Goal: Task Accomplishment & Management: Complete application form

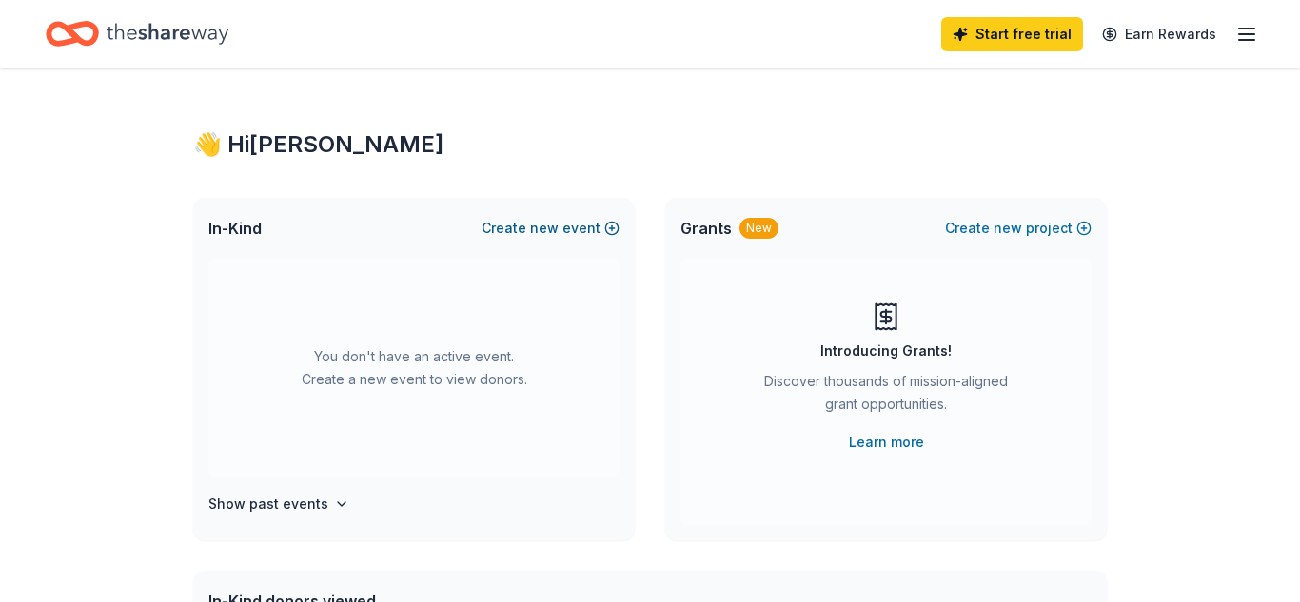
click at [612, 229] on button "Create new event" at bounding box center [551, 228] width 138 height 23
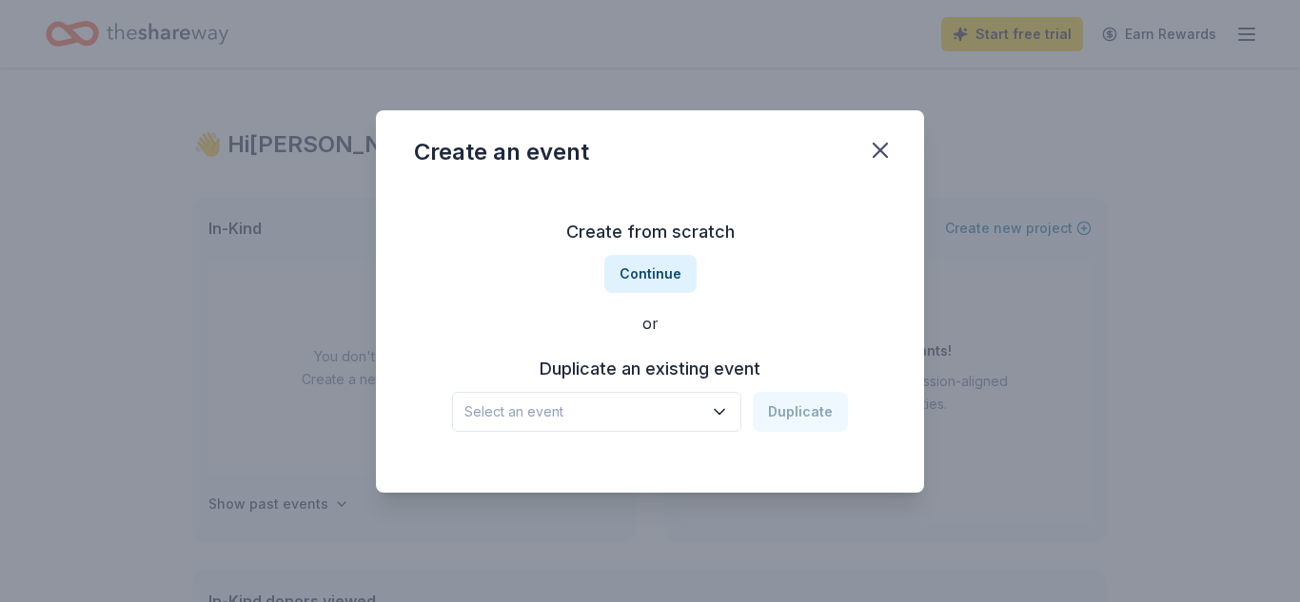
click at [721, 422] on button "Select an event" at bounding box center [596, 412] width 289 height 40
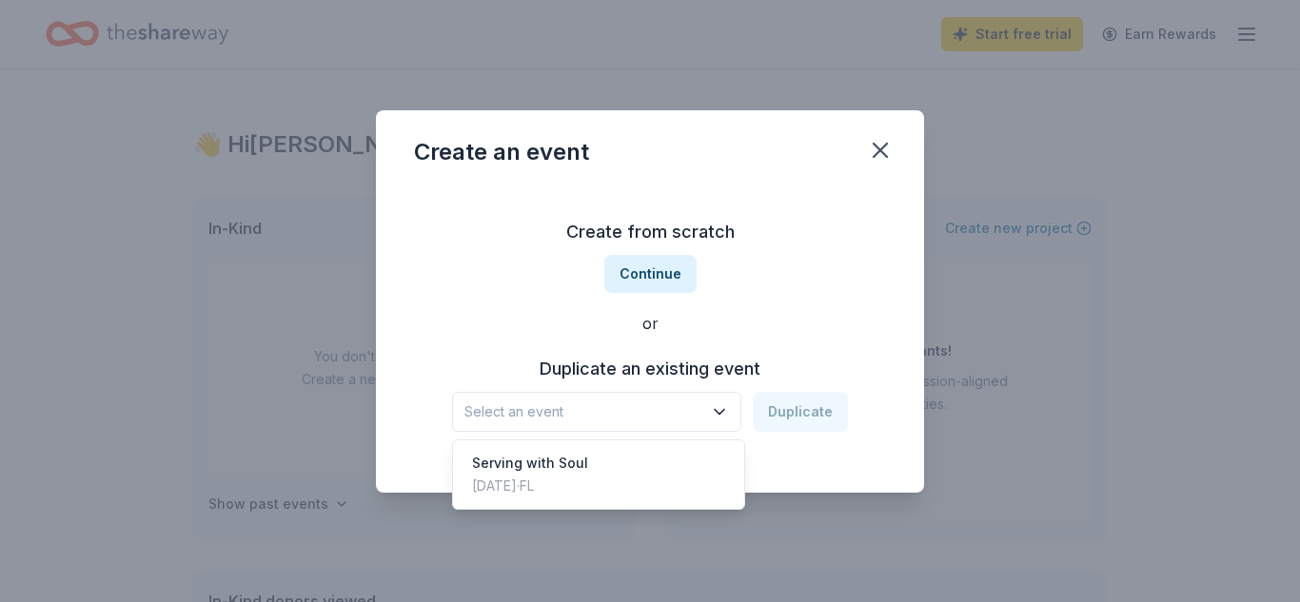
click at [666, 270] on div "Create from scratch Continue or Duplicate an existing event Select an event Dup…" at bounding box center [650, 325] width 472 height 276
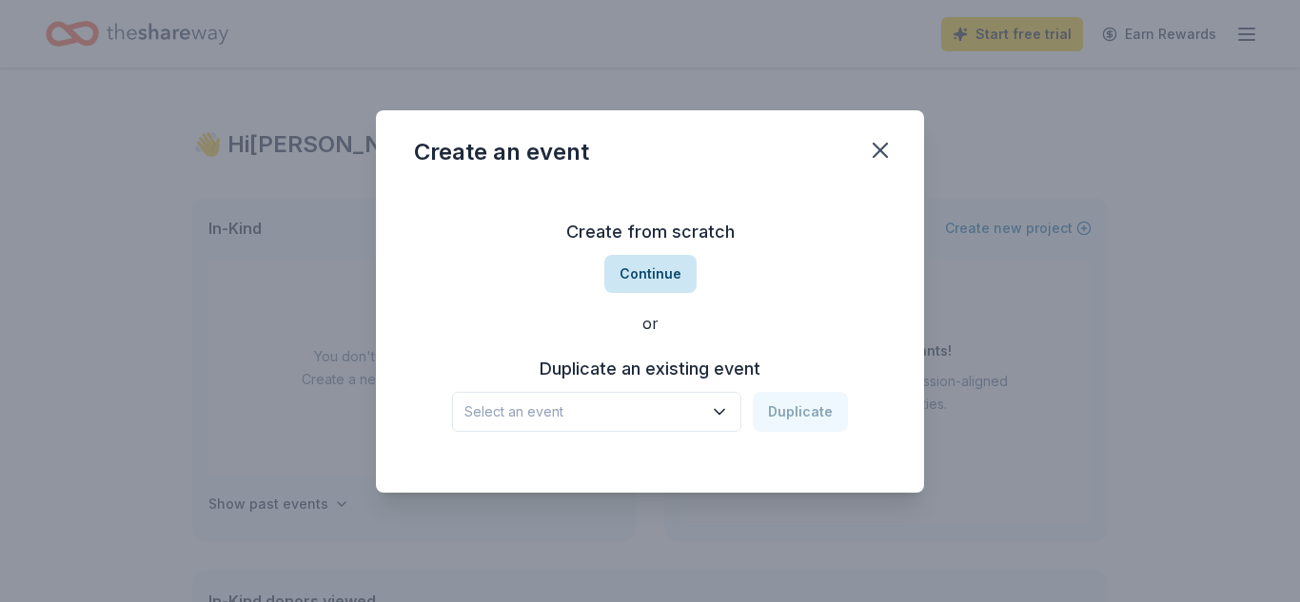
click at [664, 270] on button "Continue" at bounding box center [650, 274] width 92 height 38
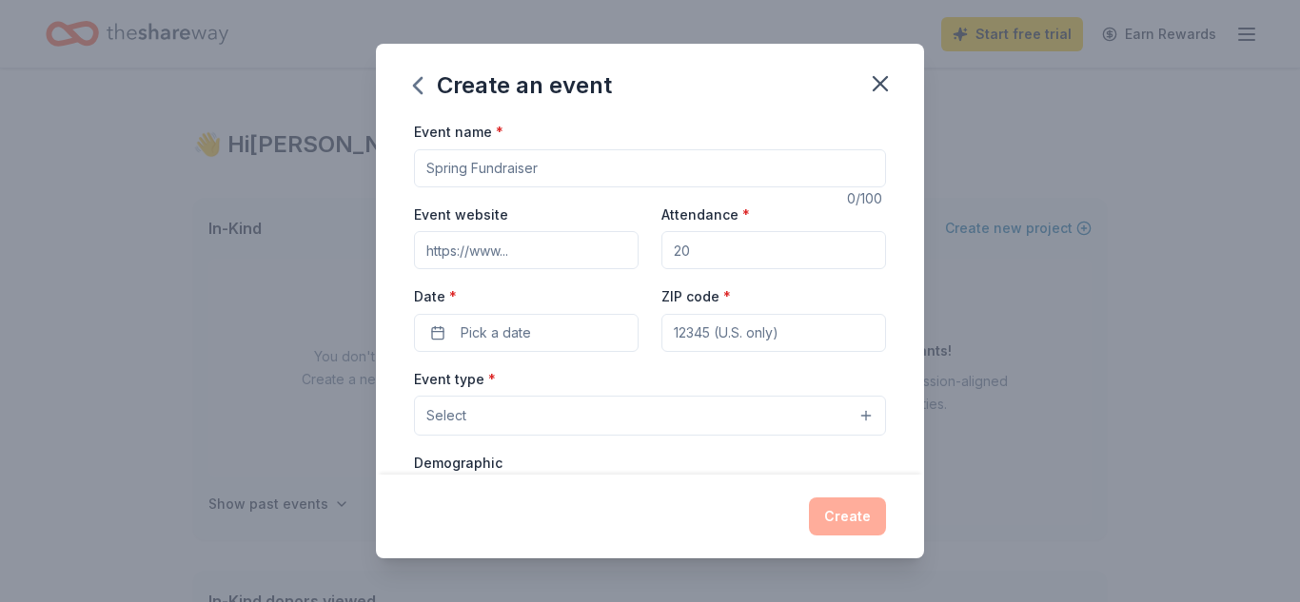
click at [1219, 128] on div "Create an event Event name * 0 /100 Event website Attendance * Date * Pick a da…" at bounding box center [650, 301] width 1300 height 602
drag, startPoint x: 552, startPoint y: 170, endPoint x: 436, endPoint y: 158, distance: 116.8
click at [436, 158] on input "Event name *" at bounding box center [650, 168] width 472 height 38
click at [446, 165] on input "Event name *" at bounding box center [650, 168] width 472 height 38
click at [452, 166] on input "Event name *" at bounding box center [650, 168] width 472 height 38
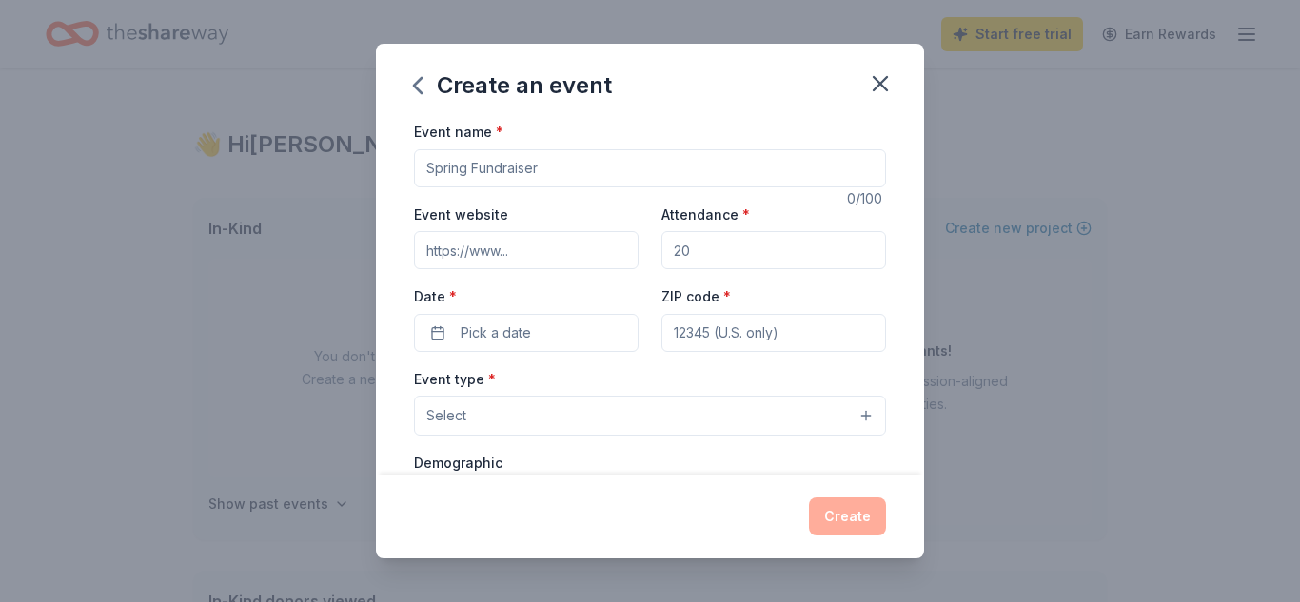
click at [452, 166] on input "Event name *" at bounding box center [650, 168] width 472 height 38
type input "A Grateful Gathering"
drag, startPoint x: 701, startPoint y: 252, endPoint x: 669, endPoint y: 252, distance: 32.4
click at [669, 252] on input "Attendance *" at bounding box center [773, 250] width 225 height 38
type input "45"
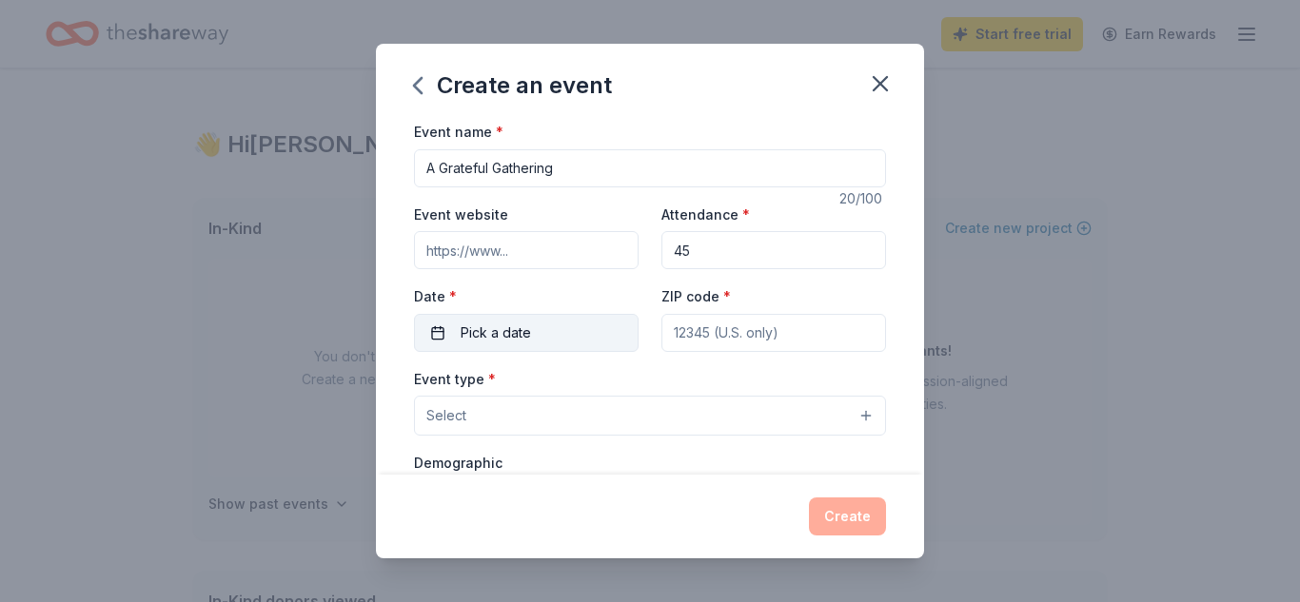
click at [504, 335] on span "Pick a date" at bounding box center [496, 333] width 70 height 23
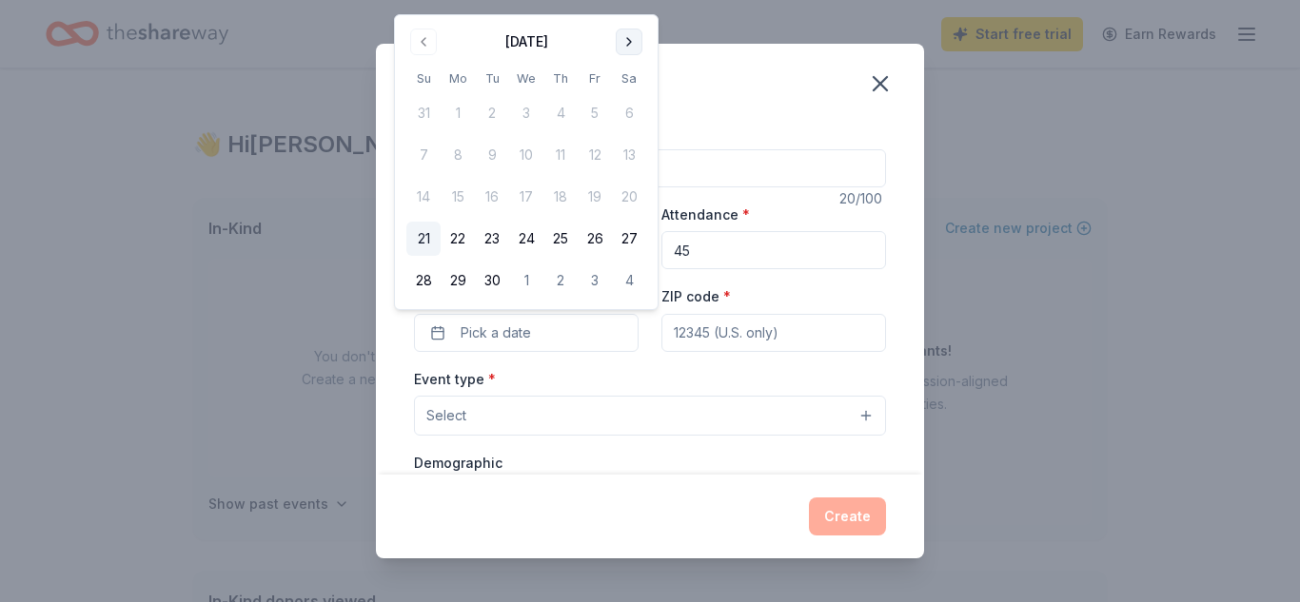
click at [621, 40] on button "Go to next month" at bounding box center [629, 42] width 27 height 27
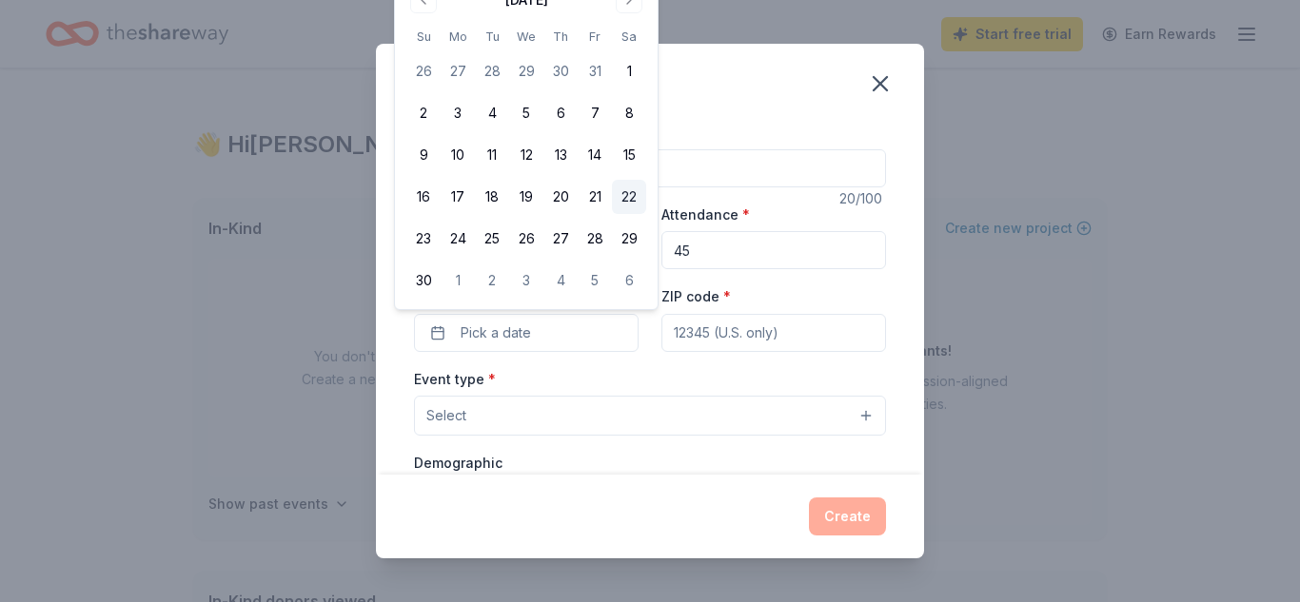
click at [628, 196] on button "22" at bounding box center [629, 197] width 34 height 34
click at [685, 342] on input "ZIP code *" at bounding box center [773, 333] width 225 height 38
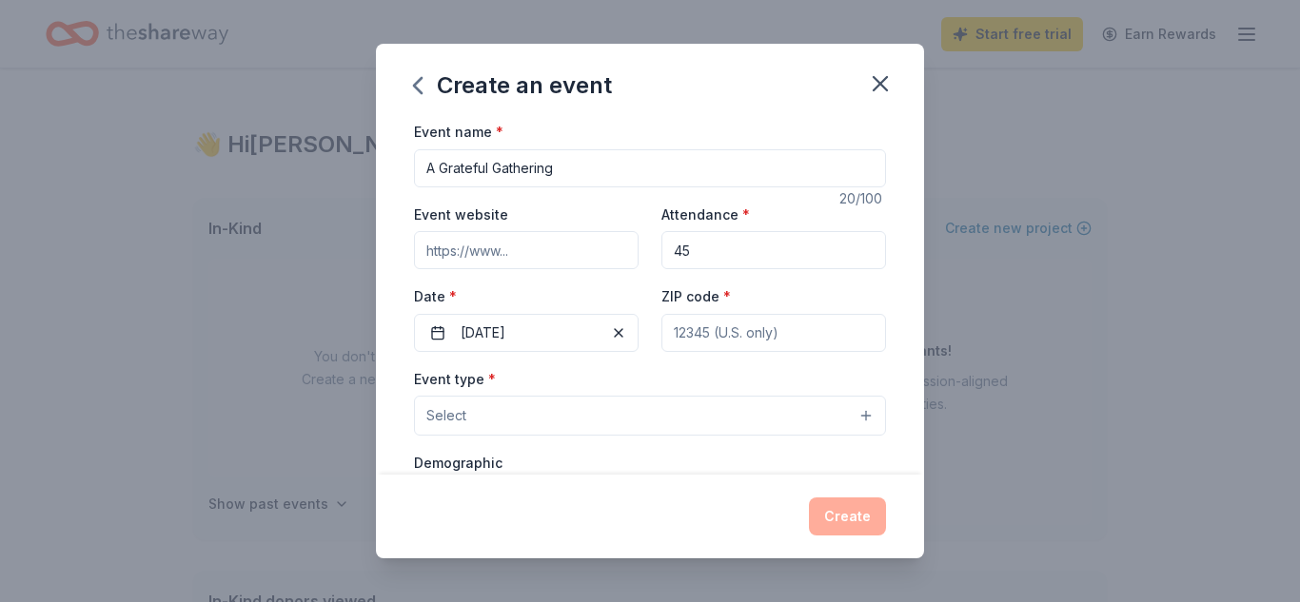
click at [695, 336] on input "ZIP code *" at bounding box center [773, 333] width 225 height 38
type input "33612"
click at [532, 417] on button "Select" at bounding box center [650, 416] width 472 height 40
click at [867, 419] on button "Select" at bounding box center [650, 416] width 472 height 40
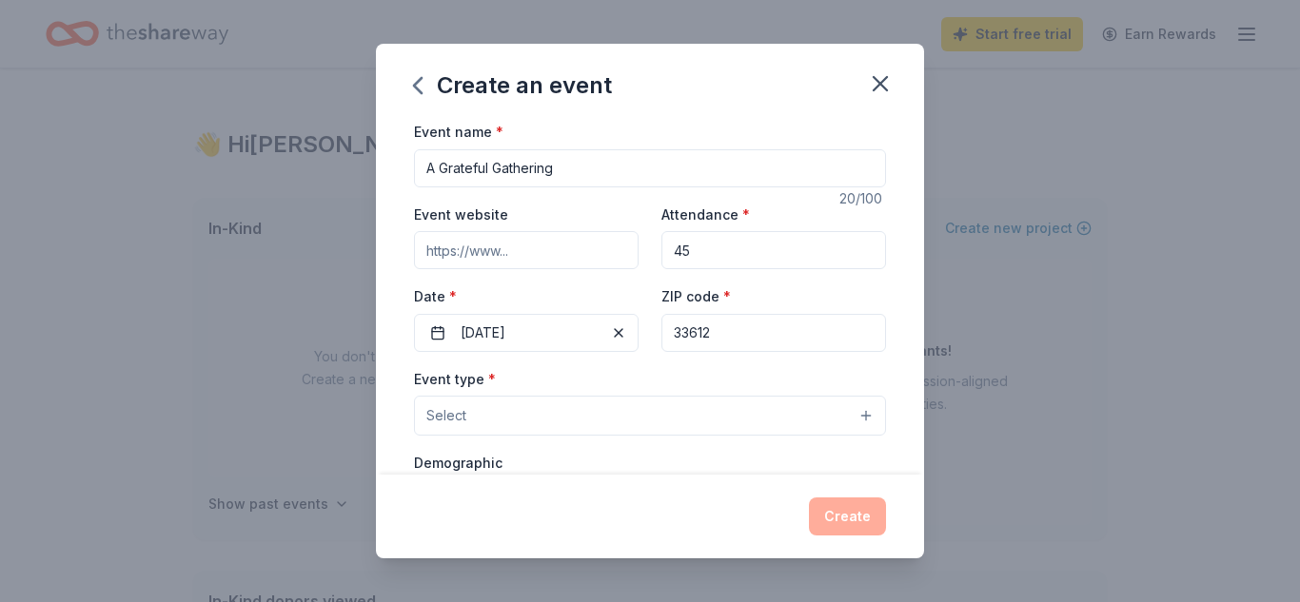
click at [705, 417] on button "Select" at bounding box center [650, 416] width 472 height 40
click at [690, 469] on div "Demographic Select" at bounding box center [650, 485] width 472 height 69
click at [492, 461] on label "Demographic" at bounding box center [458, 463] width 89 height 19
click at [550, 432] on button "Select" at bounding box center [650, 416] width 472 height 40
click at [556, 427] on button "Select" at bounding box center [650, 416] width 472 height 40
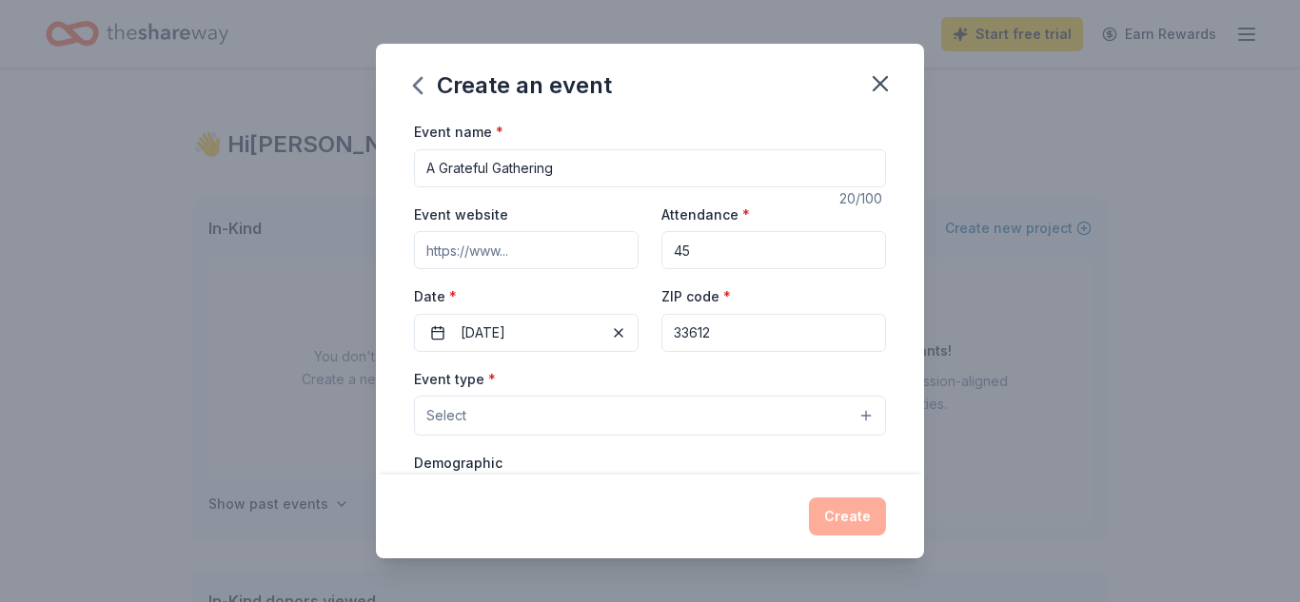
click at [525, 504] on div "Create" at bounding box center [650, 517] width 472 height 38
click at [872, 414] on button "Select" at bounding box center [650, 416] width 472 height 40
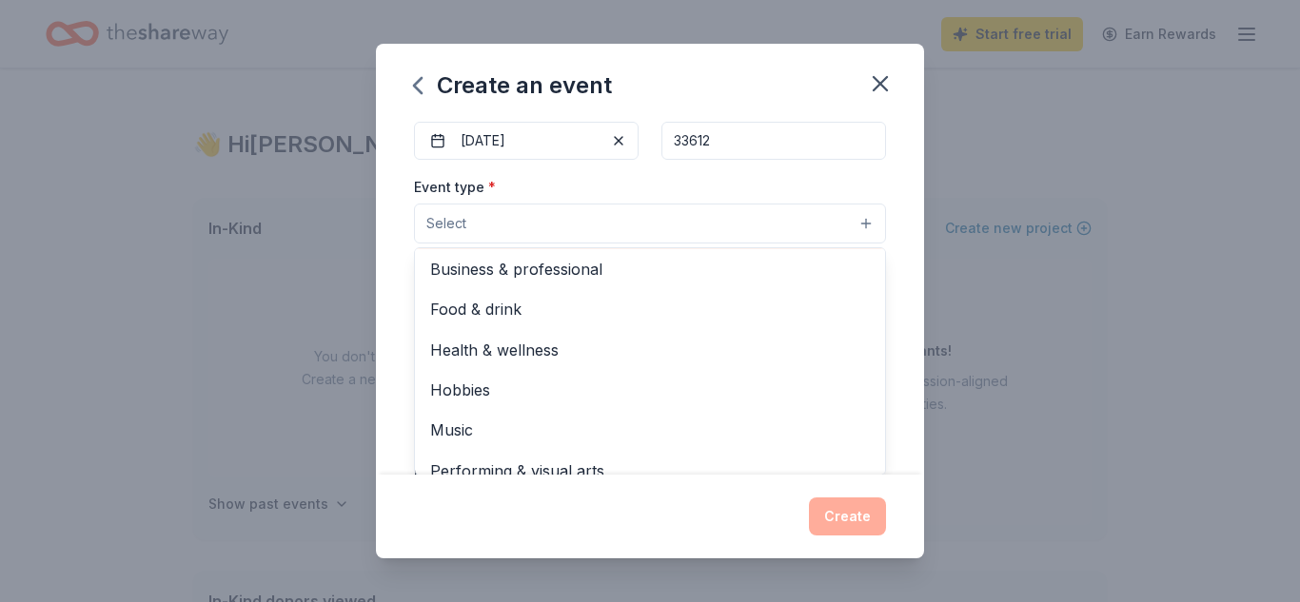
scroll to position [4, 0]
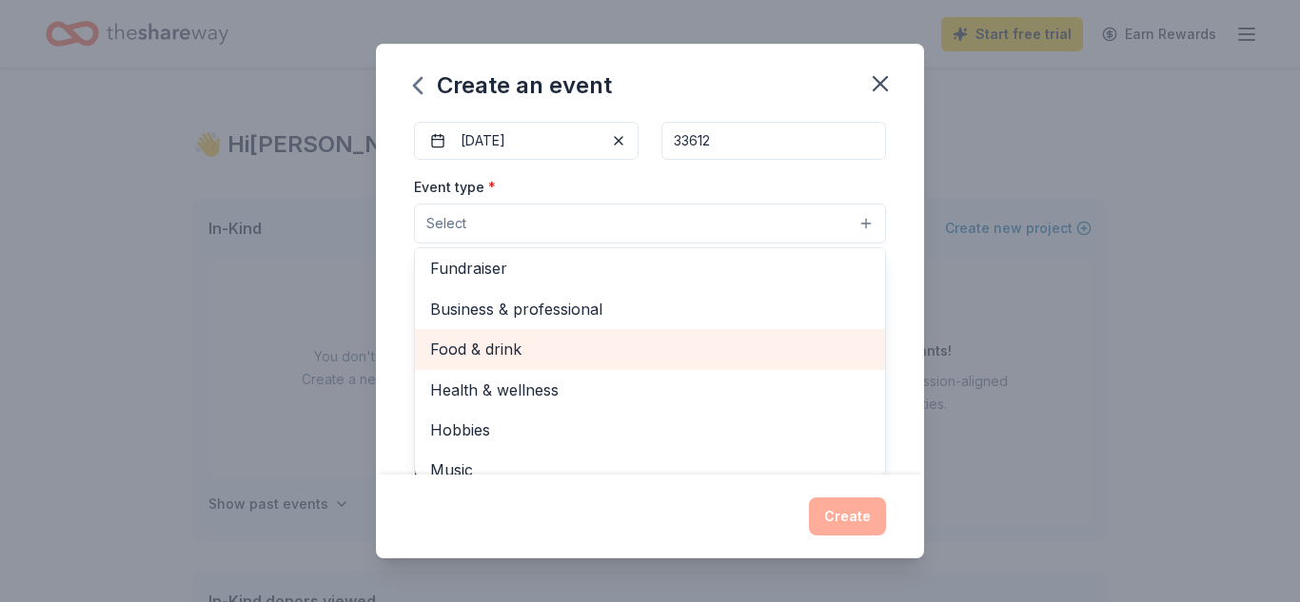
click at [806, 347] on span "Food & drink" at bounding box center [650, 349] width 440 height 25
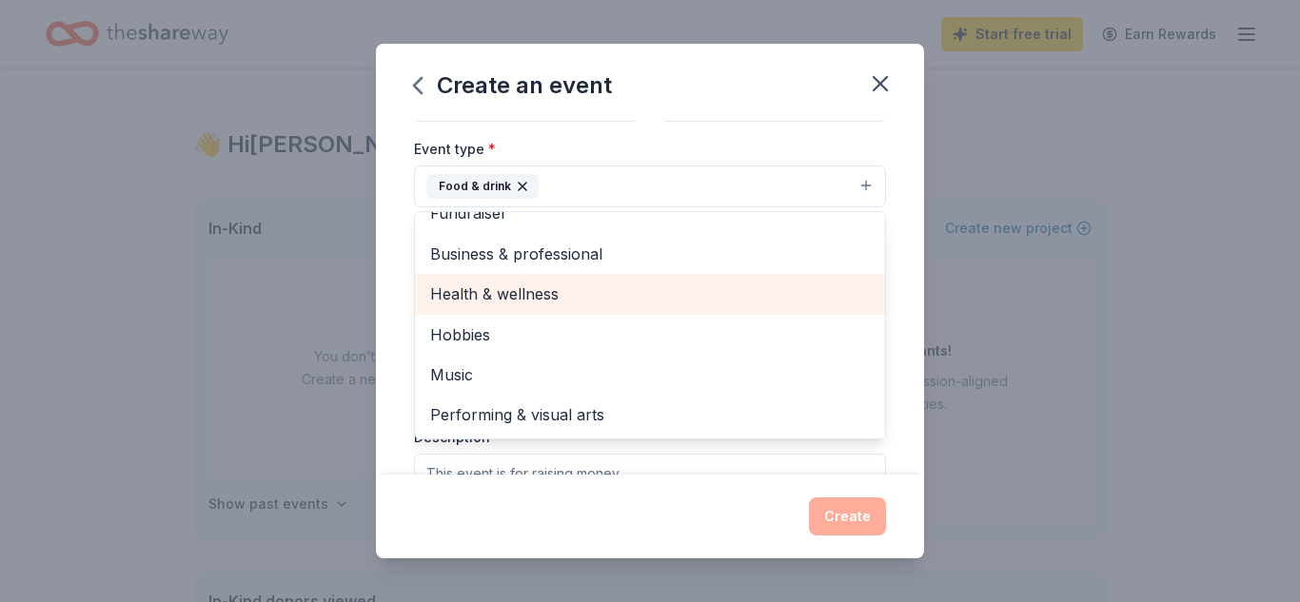
scroll to position [268, 0]
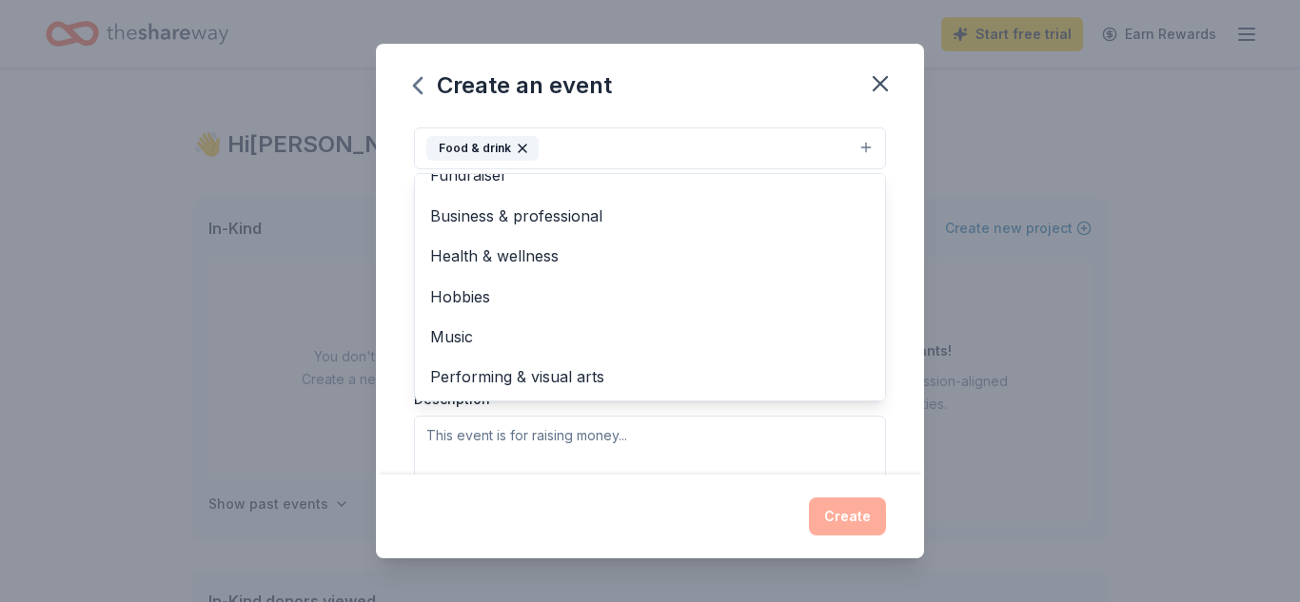
click at [713, 522] on div "Create an event Event name * A Grateful Gathering 20 /100 Event website Attenda…" at bounding box center [650, 301] width 548 height 515
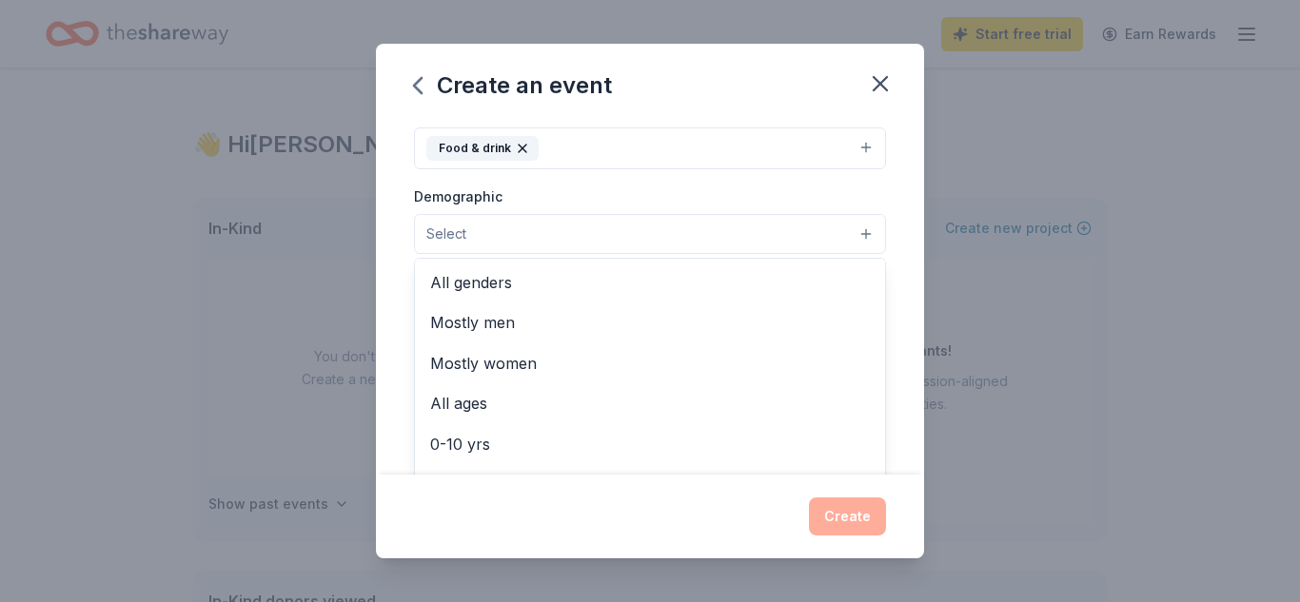
click at [726, 239] on button "Select" at bounding box center [650, 234] width 472 height 40
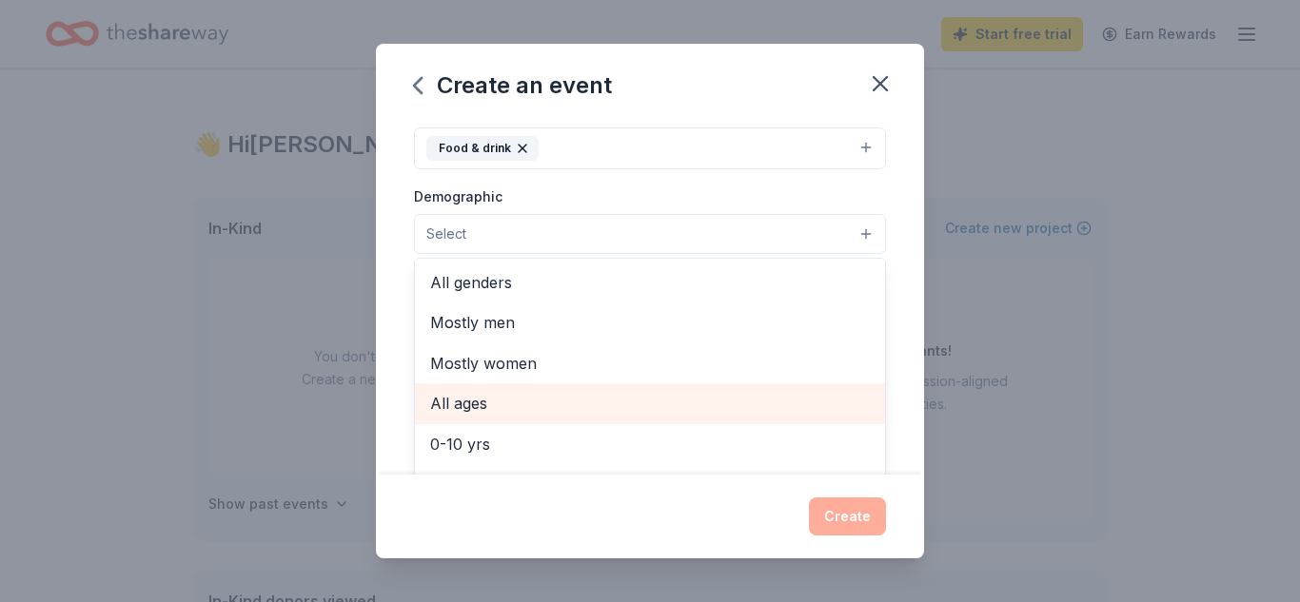
click at [496, 403] on span "All ages" at bounding box center [650, 403] width 440 height 25
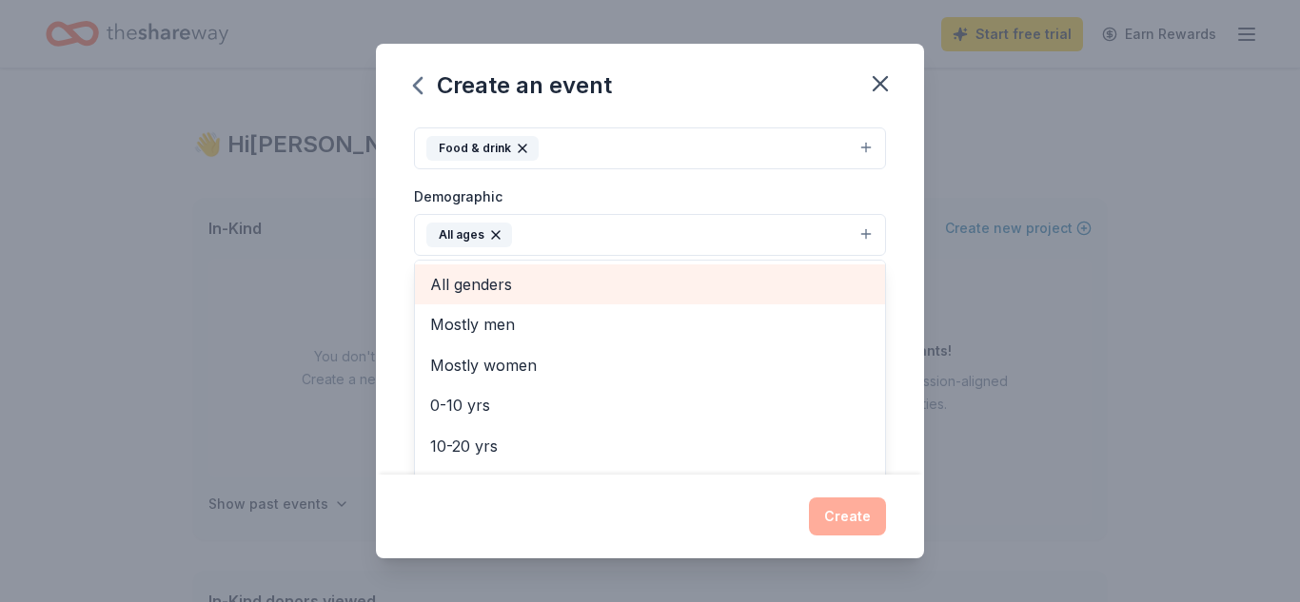
click at [495, 286] on span "All genders" at bounding box center [650, 284] width 440 height 25
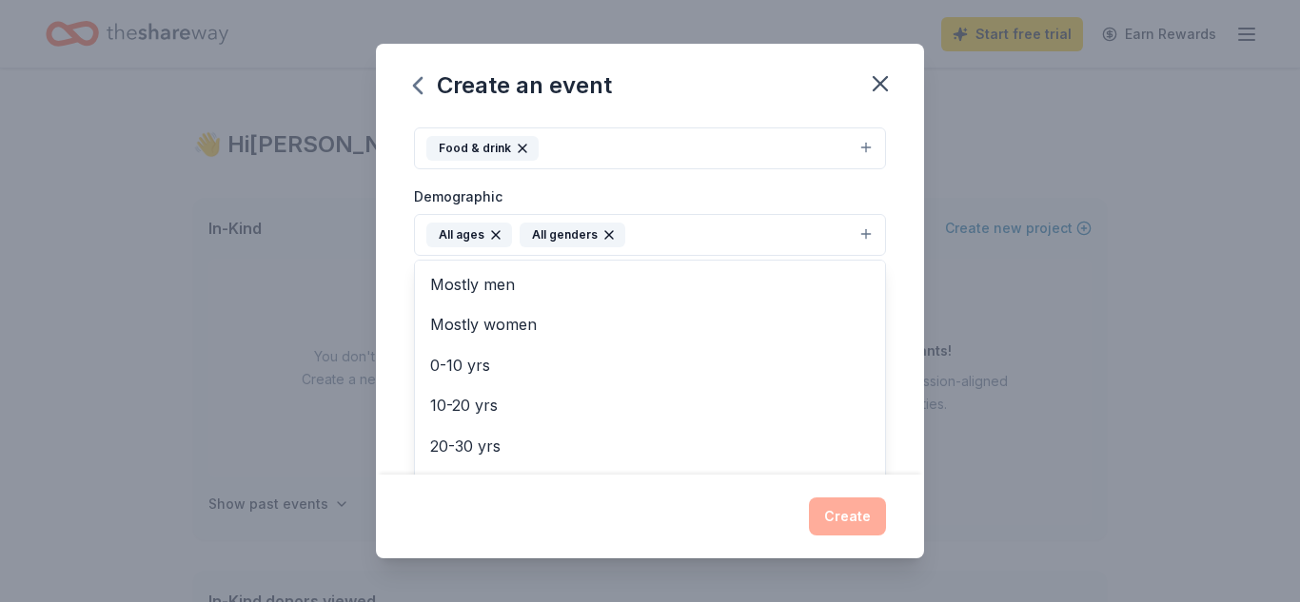
click at [713, 543] on div "Create an event Event name * A Grateful Gathering 20 /100 Event website Attenda…" at bounding box center [650, 301] width 548 height 515
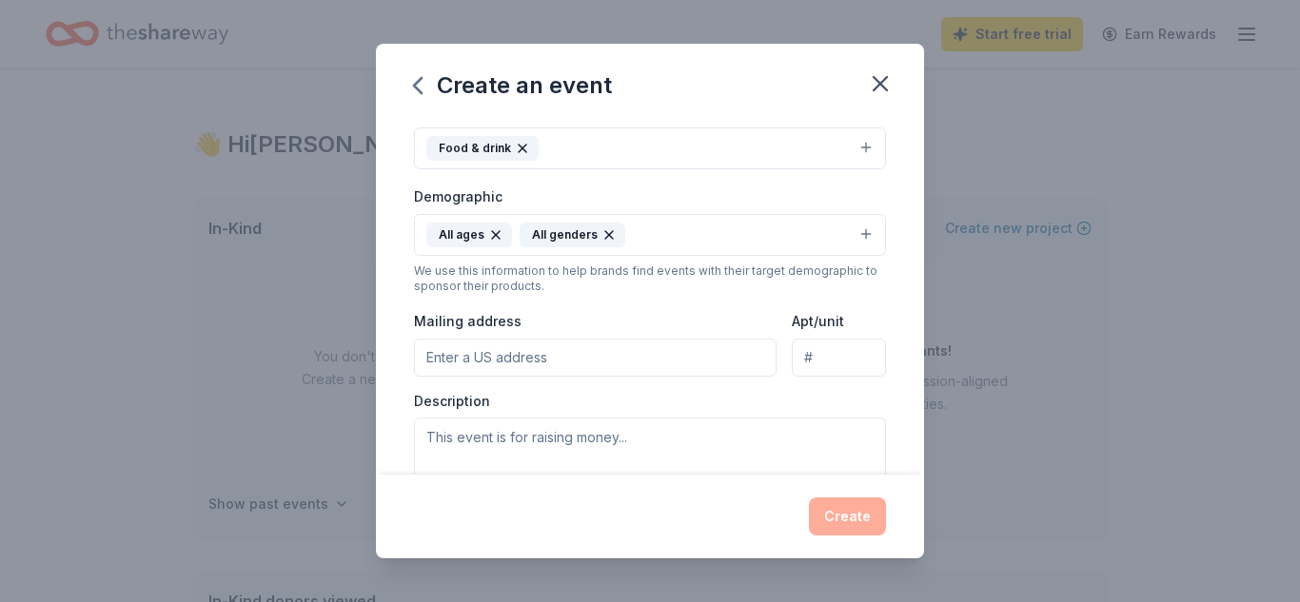
click at [717, 363] on input "Mailing address" at bounding box center [595, 358] width 363 height 38
type input "[STREET_ADDRESS]"
click at [642, 432] on textarea at bounding box center [650, 461] width 472 height 86
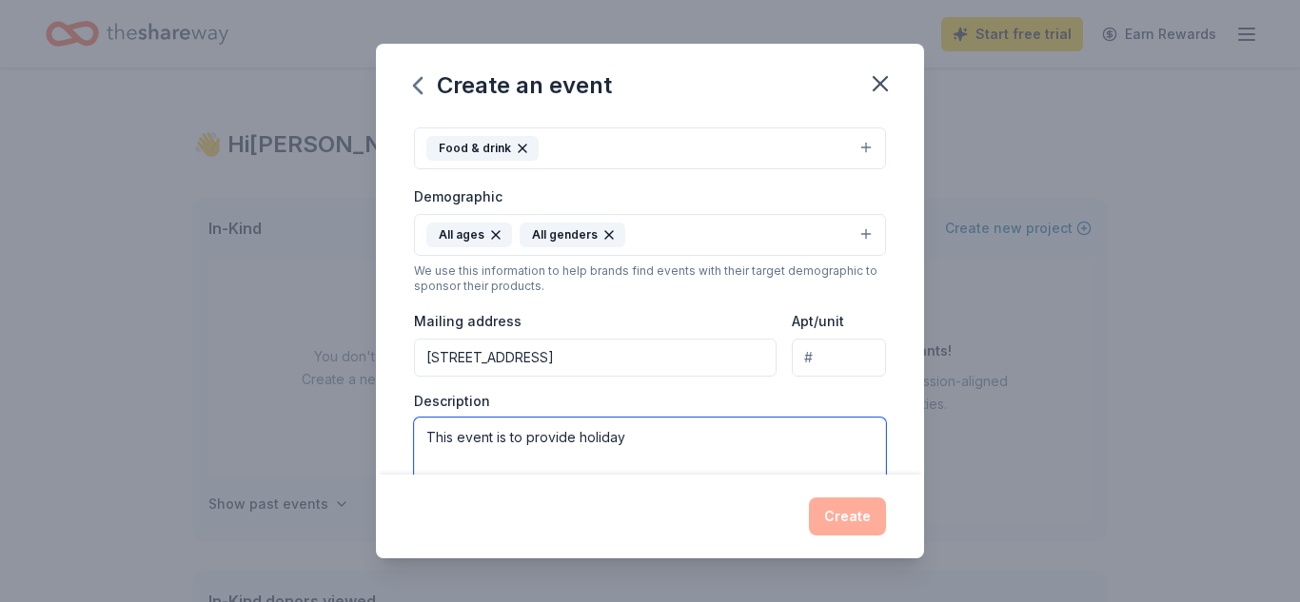
type textarea "This event is to provide holiday"
click at [897, 298] on div "Event name * A Grateful Gathering 20 /100 Event website Attendance * 45 Date * …" at bounding box center [650, 297] width 548 height 355
click at [418, 89] on icon "button" at bounding box center [418, 85] width 30 height 30
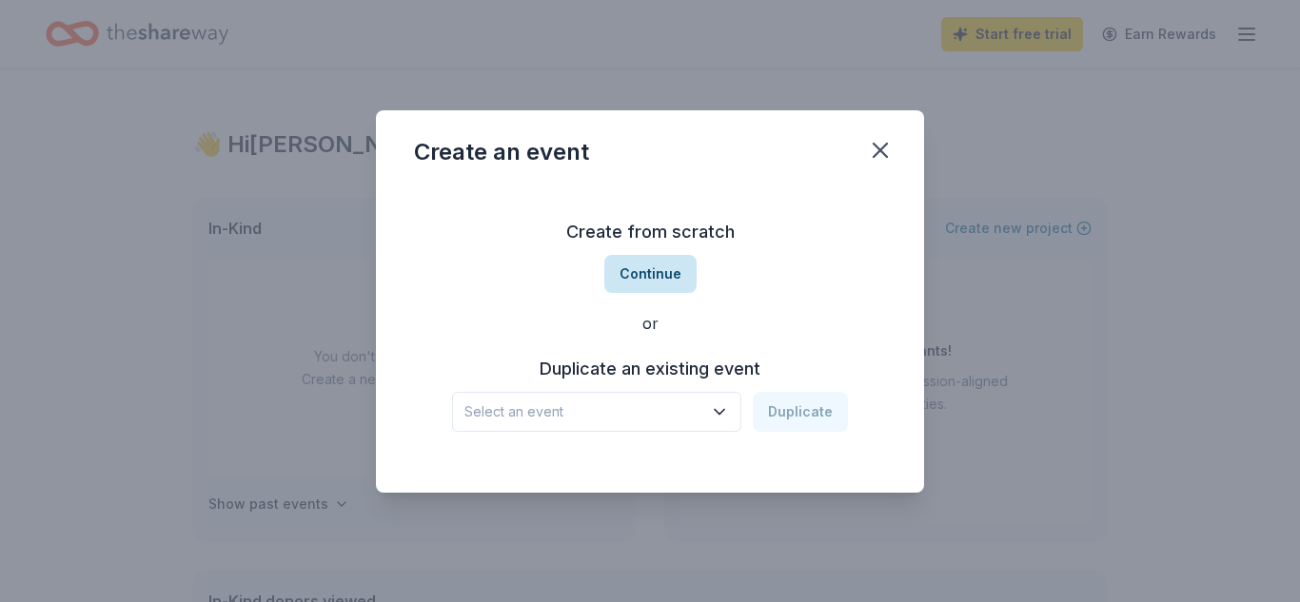
click at [658, 275] on button "Continue" at bounding box center [650, 274] width 92 height 38
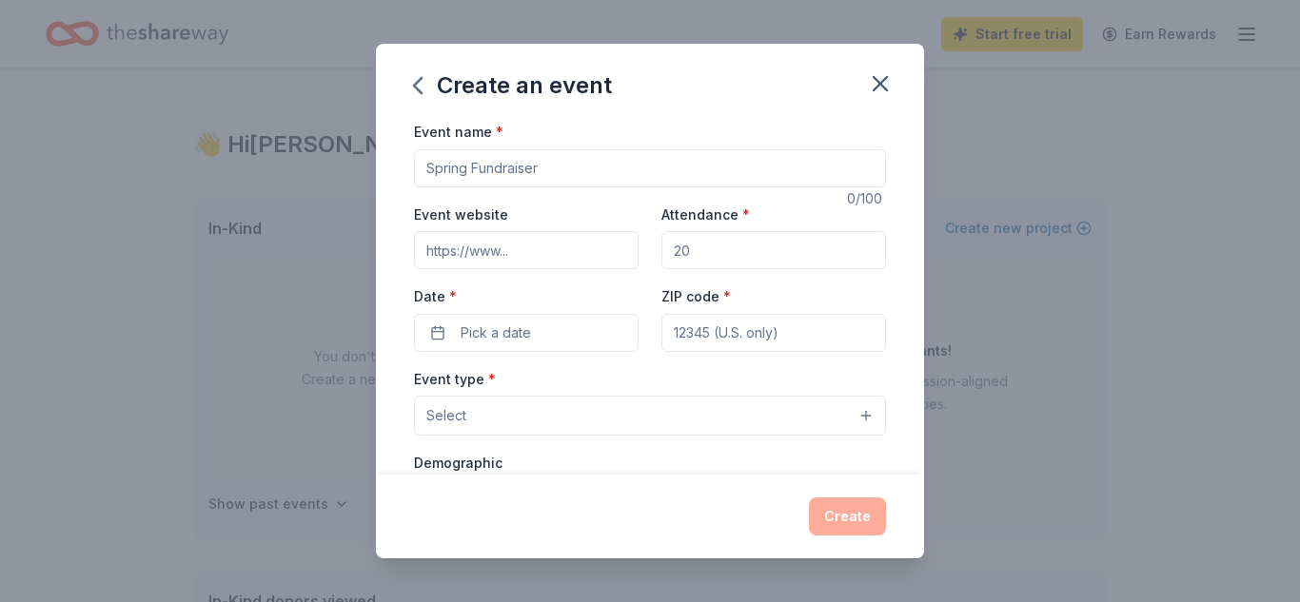
drag, startPoint x: 582, startPoint y: 167, endPoint x: 444, endPoint y: 160, distance: 139.1
click at [444, 160] on input "Event name *" at bounding box center [650, 168] width 472 height 38
drag, startPoint x: 558, startPoint y: 158, endPoint x: 492, endPoint y: 166, distance: 66.1
click at [492, 166] on input "Event name *" at bounding box center [650, 168] width 472 height 38
click at [549, 167] on input "Event name *" at bounding box center [650, 168] width 472 height 38
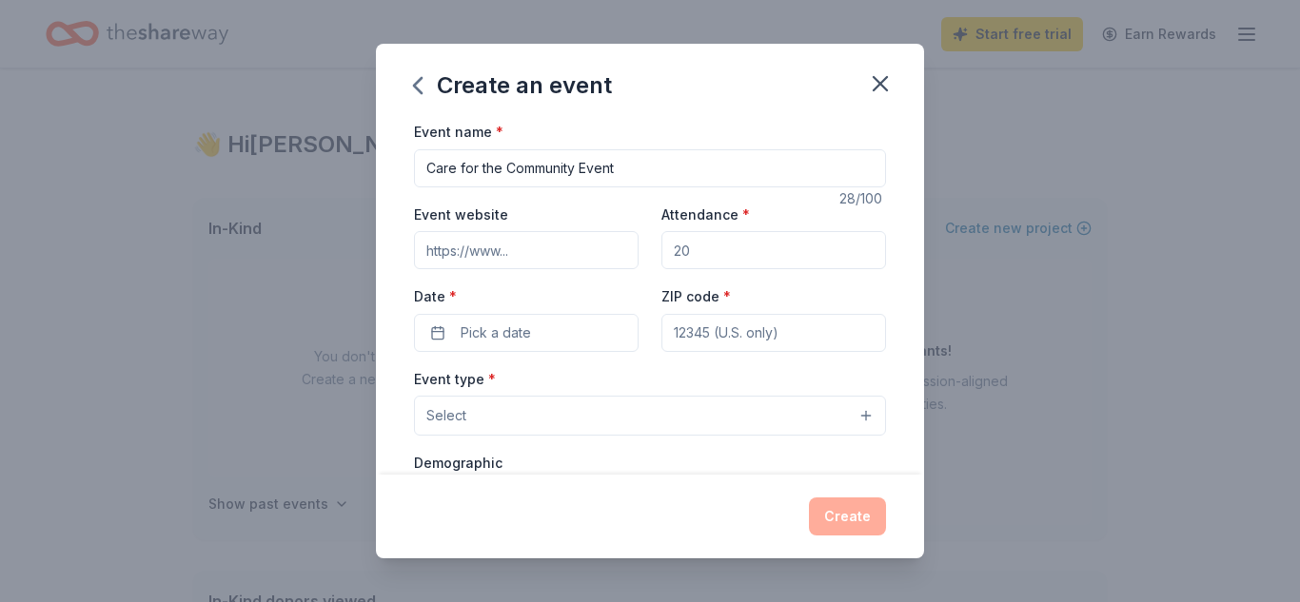
type input "Care for the Community Event"
click at [724, 252] on input "Attendance *" at bounding box center [773, 250] width 225 height 38
click at [707, 253] on input "Attendance *" at bounding box center [773, 250] width 225 height 38
type input "30"
click at [545, 336] on button "Pick a date" at bounding box center [526, 333] width 225 height 38
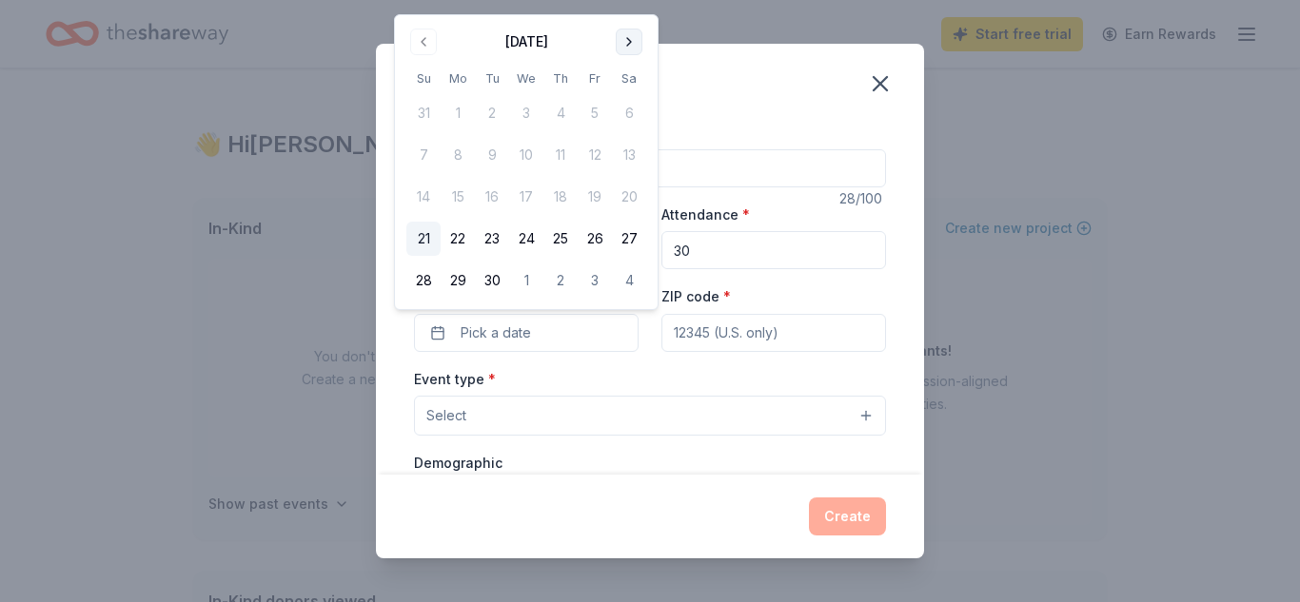
click at [627, 45] on button "Go to next month" at bounding box center [629, 42] width 27 height 27
click at [631, 197] on button "18" at bounding box center [629, 197] width 34 height 34
click at [735, 127] on div "Event name * Care for the Community Event" at bounding box center [650, 154] width 472 height 68
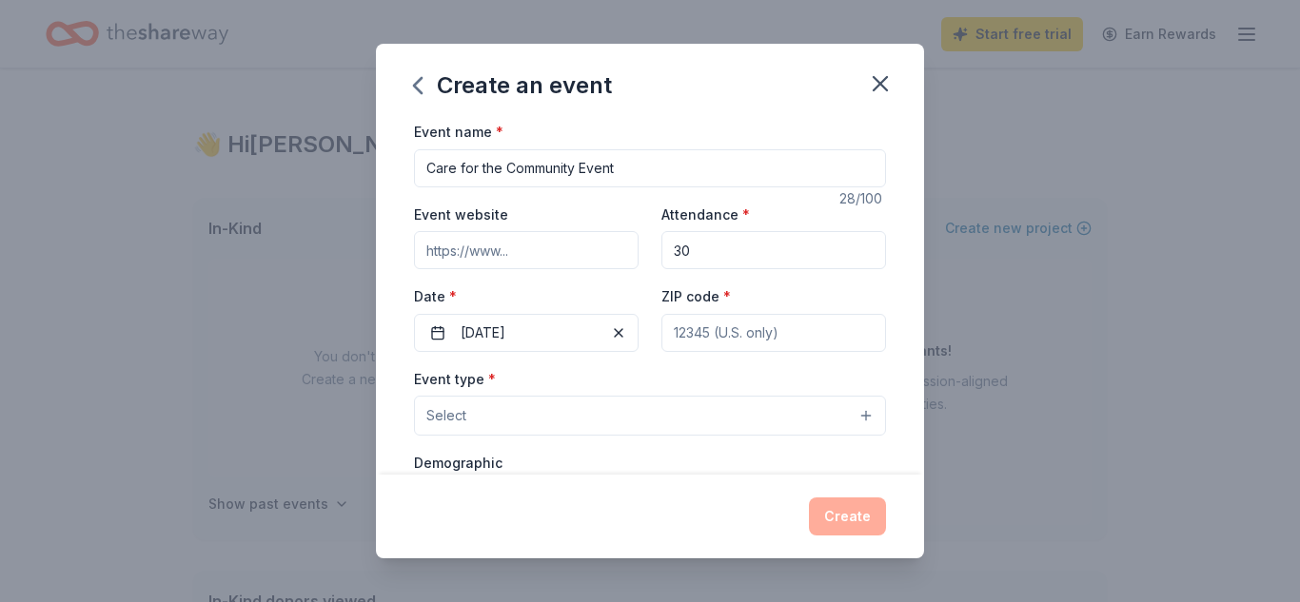
click at [725, 325] on input "ZIP code *" at bounding box center [773, 333] width 225 height 38
type input "33612"
click at [856, 413] on button "Select" at bounding box center [650, 416] width 472 height 40
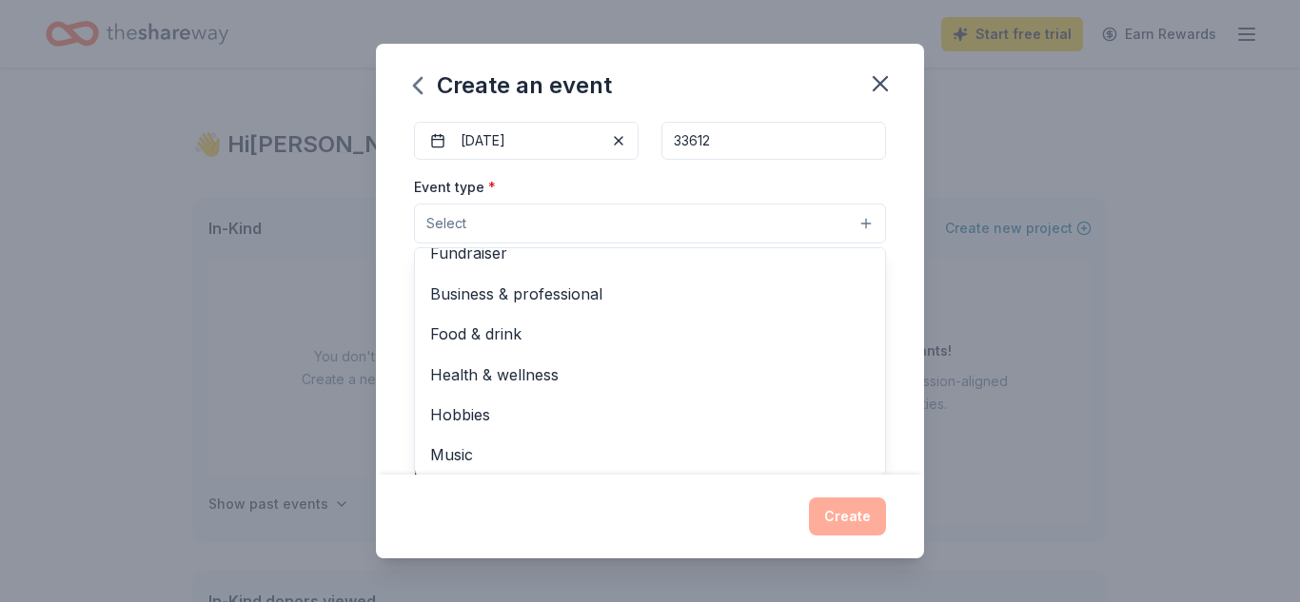
scroll to position [60, 0]
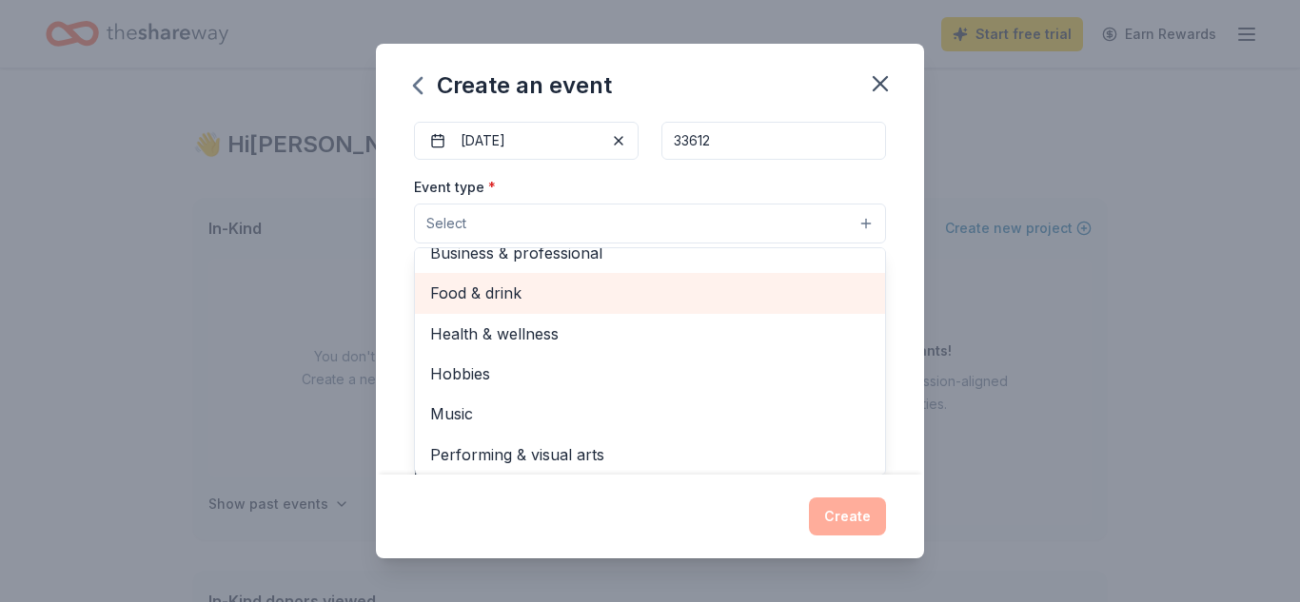
click at [792, 286] on span "Food & drink" at bounding box center [650, 293] width 440 height 25
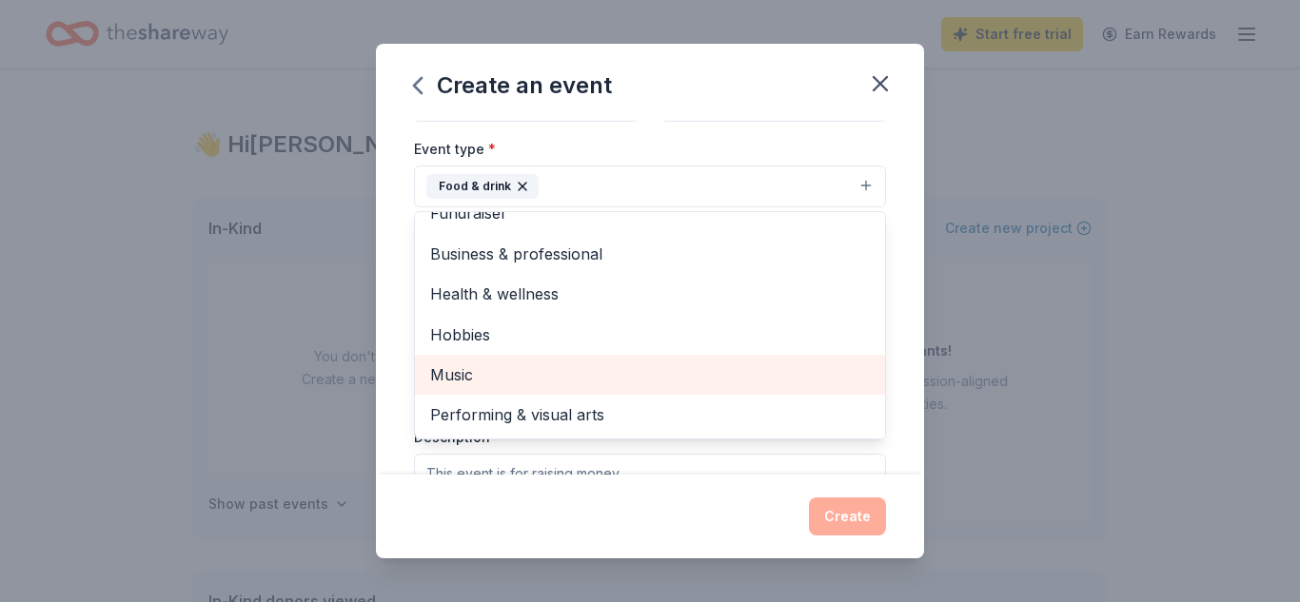
scroll to position [268, 0]
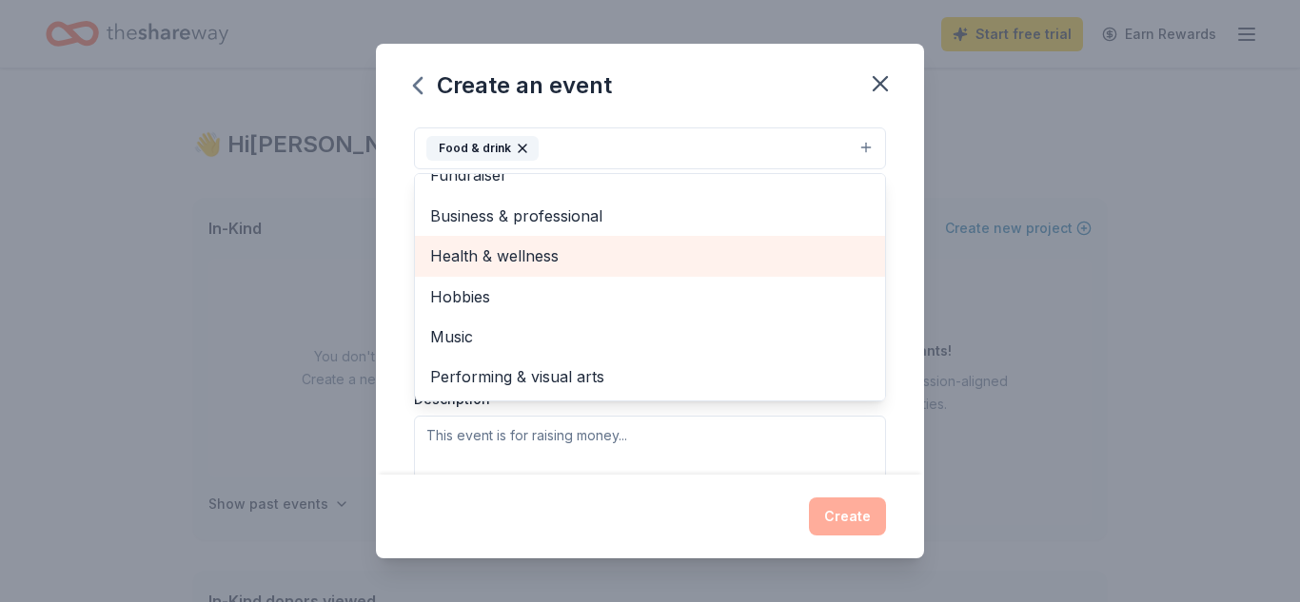
click at [618, 253] on span "Health & wellness" at bounding box center [650, 256] width 440 height 25
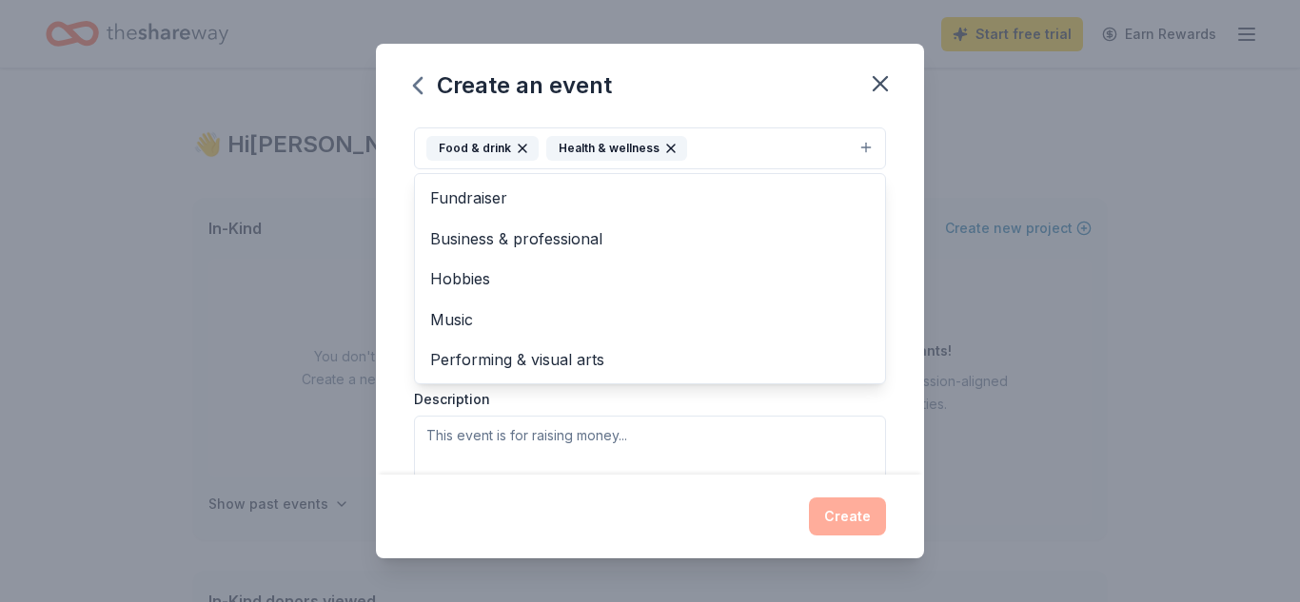
click at [629, 515] on div "Create an event Event name * Care for the Community Event 28 /100 Event website…" at bounding box center [650, 301] width 548 height 515
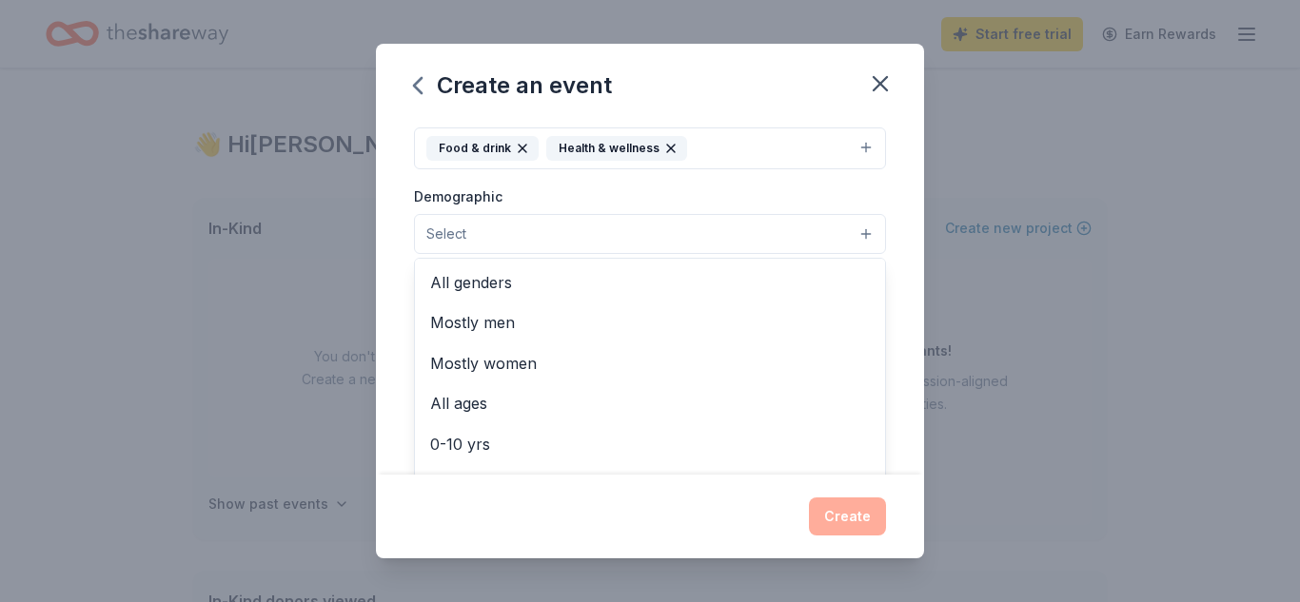
click at [748, 235] on button "Select" at bounding box center [650, 234] width 472 height 40
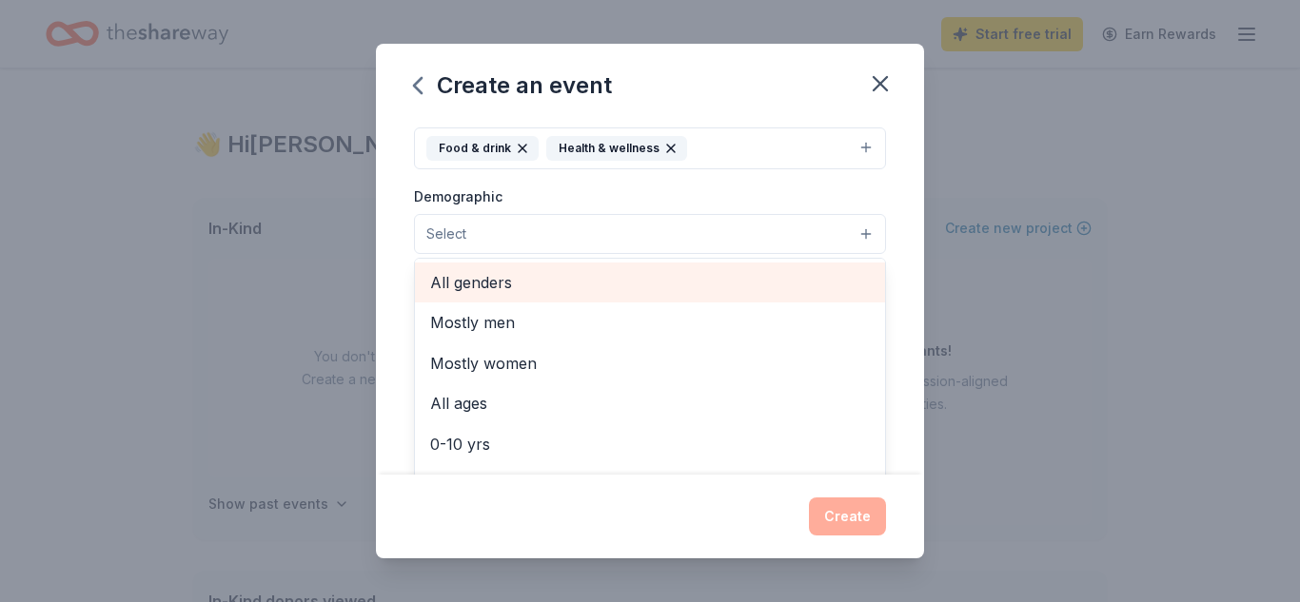
click at [701, 279] on span "All genders" at bounding box center [650, 282] width 440 height 25
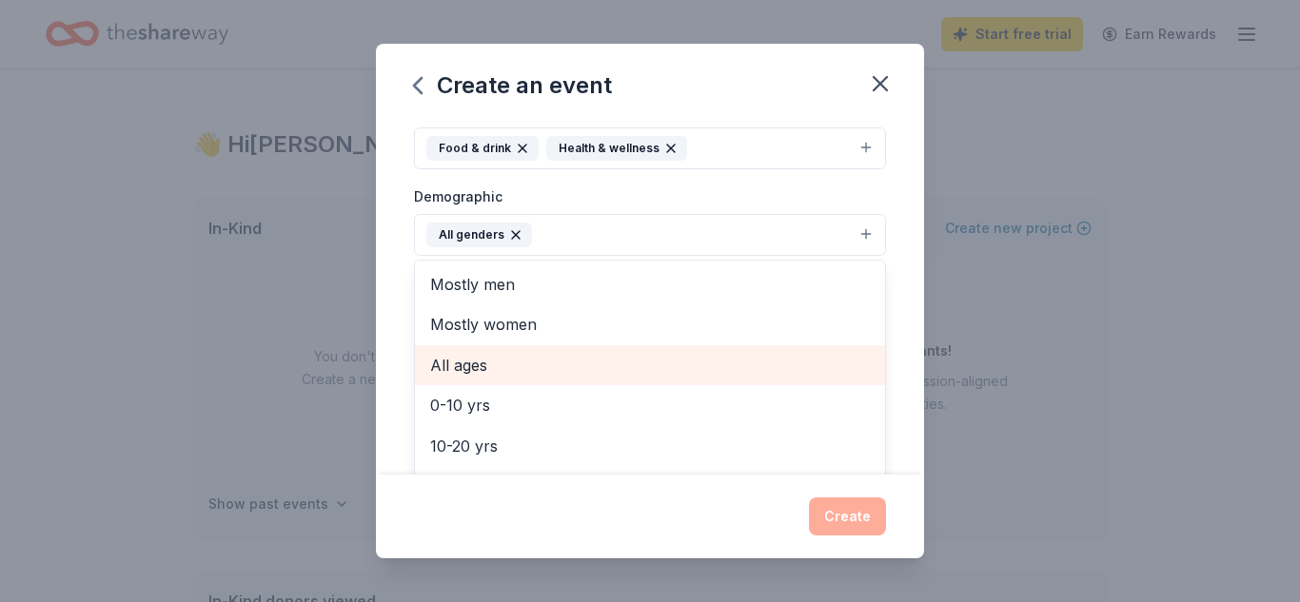
click at [610, 364] on span "All ages" at bounding box center [650, 365] width 440 height 25
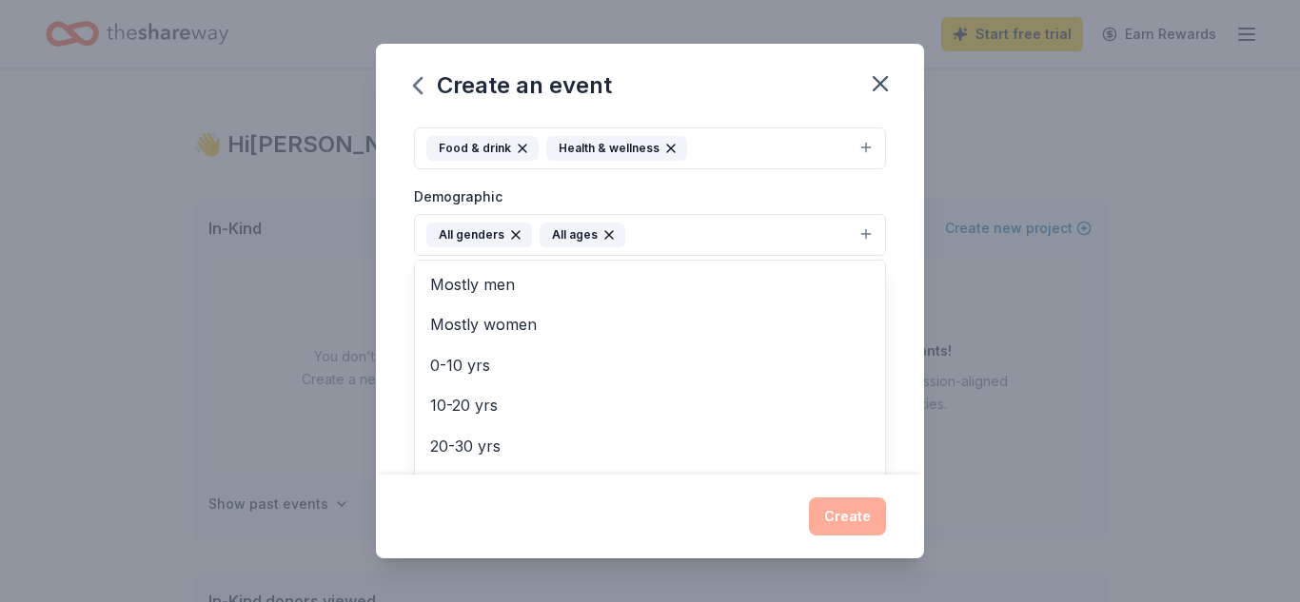
click at [617, 503] on div "Create an event Event name * Care for the Community Event 28 /100 Event website…" at bounding box center [650, 301] width 548 height 515
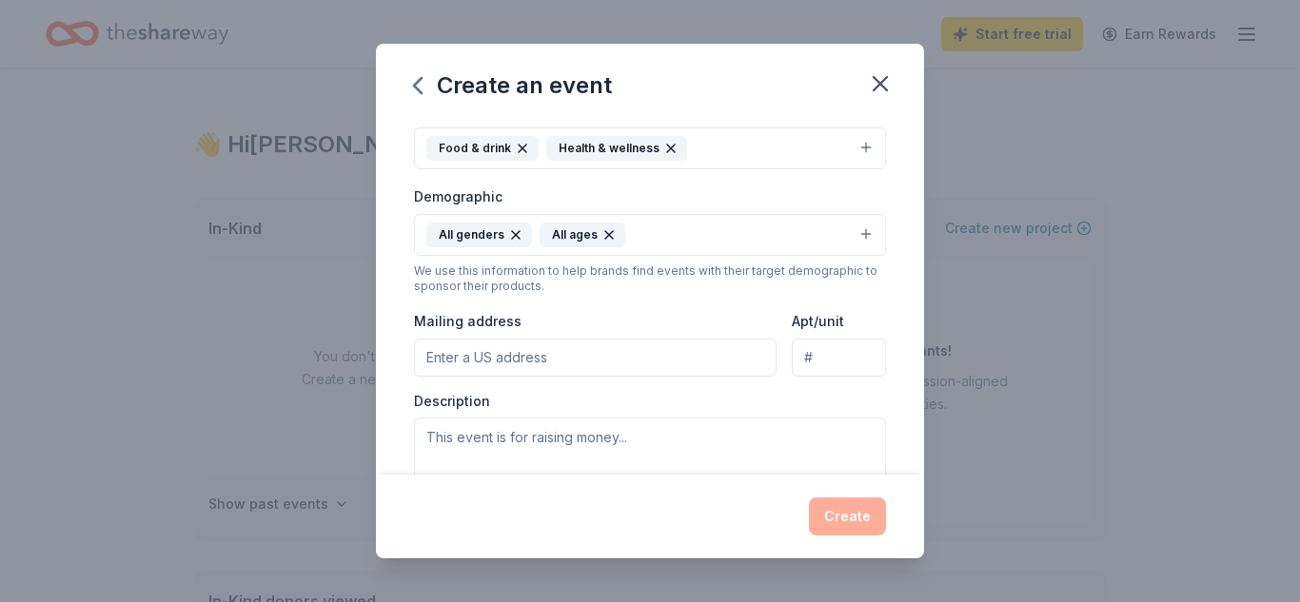
click at [657, 366] on input "Mailing address" at bounding box center [595, 358] width 363 height 38
type input "[STREET_ADDRESS]"
click at [681, 437] on textarea at bounding box center [650, 461] width 472 height 86
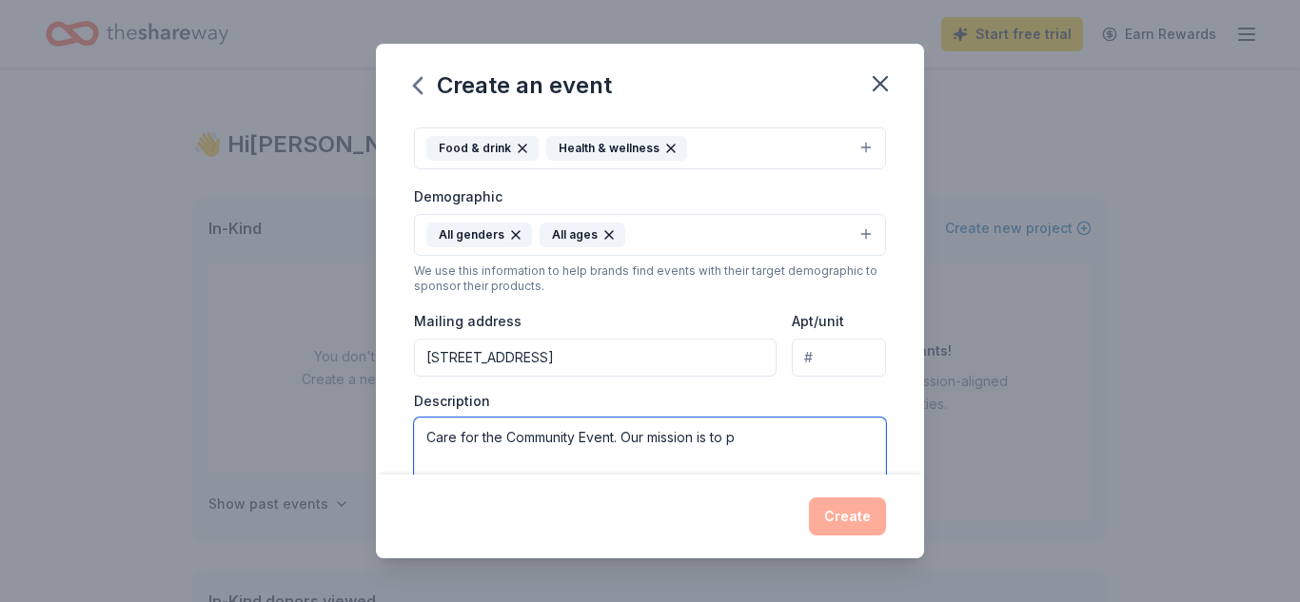
click at [641, 440] on textarea "Care for the Community Event. Our mission is to p" at bounding box center [650, 461] width 472 height 86
click at [642, 440] on textarea "Care for the Community Event. Ouovide essential support to those in need.r miss…" at bounding box center [650, 461] width 472 height 86
click at [688, 463] on textarea "Care for the Community Event. Our mission is to provide essential support to th…" at bounding box center [650, 461] width 472 height 86
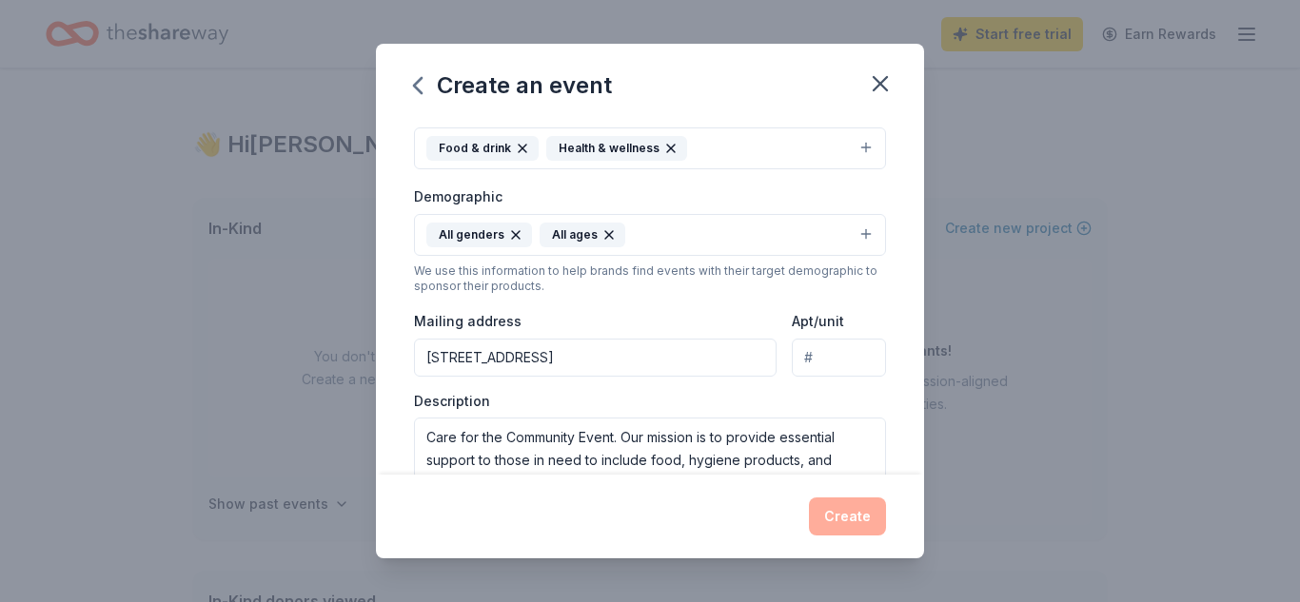
click at [662, 484] on div "Create" at bounding box center [650, 517] width 548 height 84
click at [877, 455] on textarea "Care for the Community Event. Our mission is to provide essential support to th…" at bounding box center [650, 461] width 472 height 86
click at [877, 444] on textarea "Care for the Community Event. Our mission is to provide essential support to th…" at bounding box center [650, 461] width 472 height 86
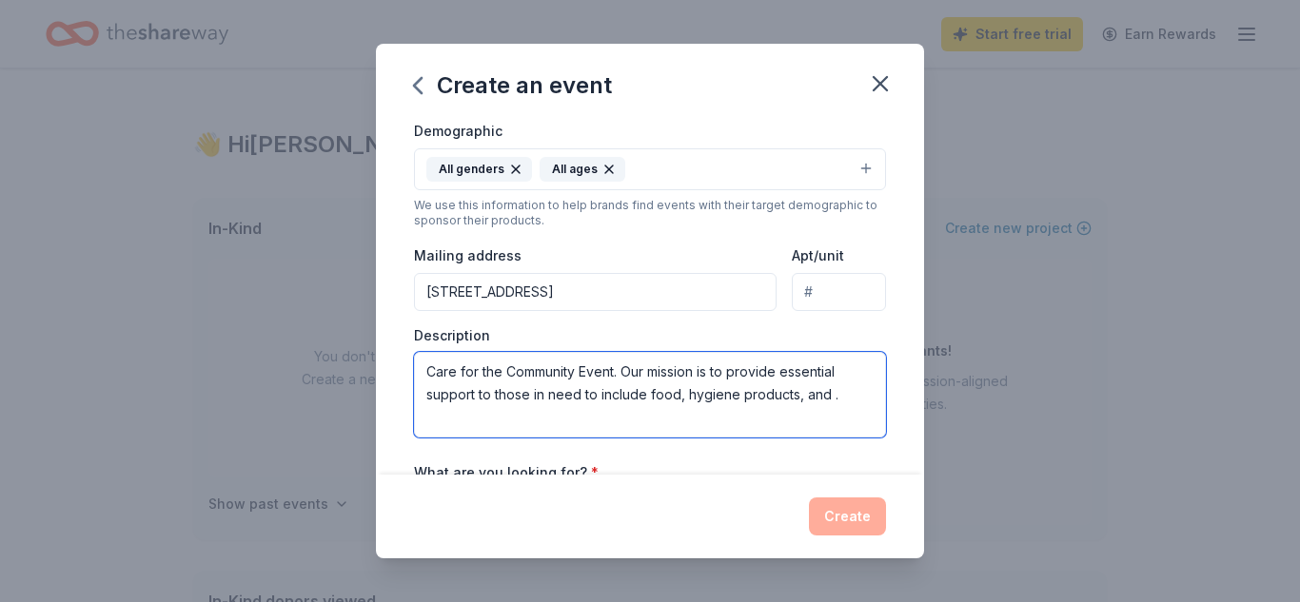
drag, startPoint x: 845, startPoint y: 457, endPoint x: 799, endPoint y: 459, distance: 45.7
click at [799, 459] on div "Event name * Care for the Community Event 28 /100 Event website Attendance * 30…" at bounding box center [650, 227] width 472 height 883
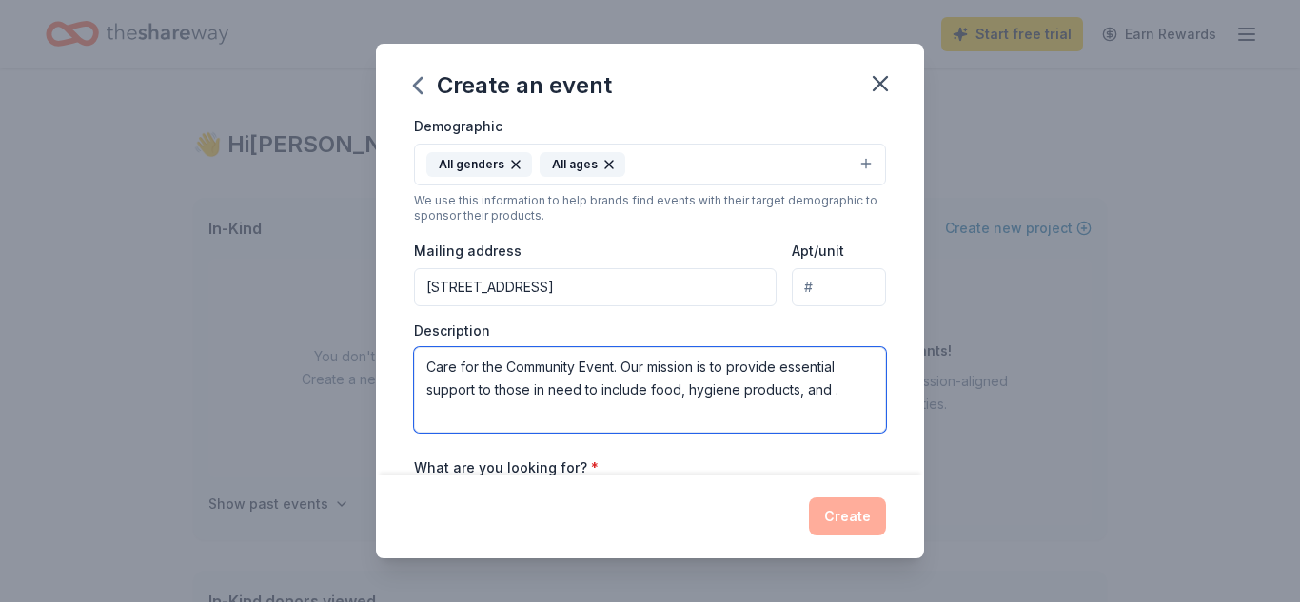
click at [840, 390] on textarea "Care for the Community Event. Our mission is to provide essential support to th…" at bounding box center [650, 390] width 472 height 86
type textarea "Care for the Community Event. Our mission is to provide essential support to th…"
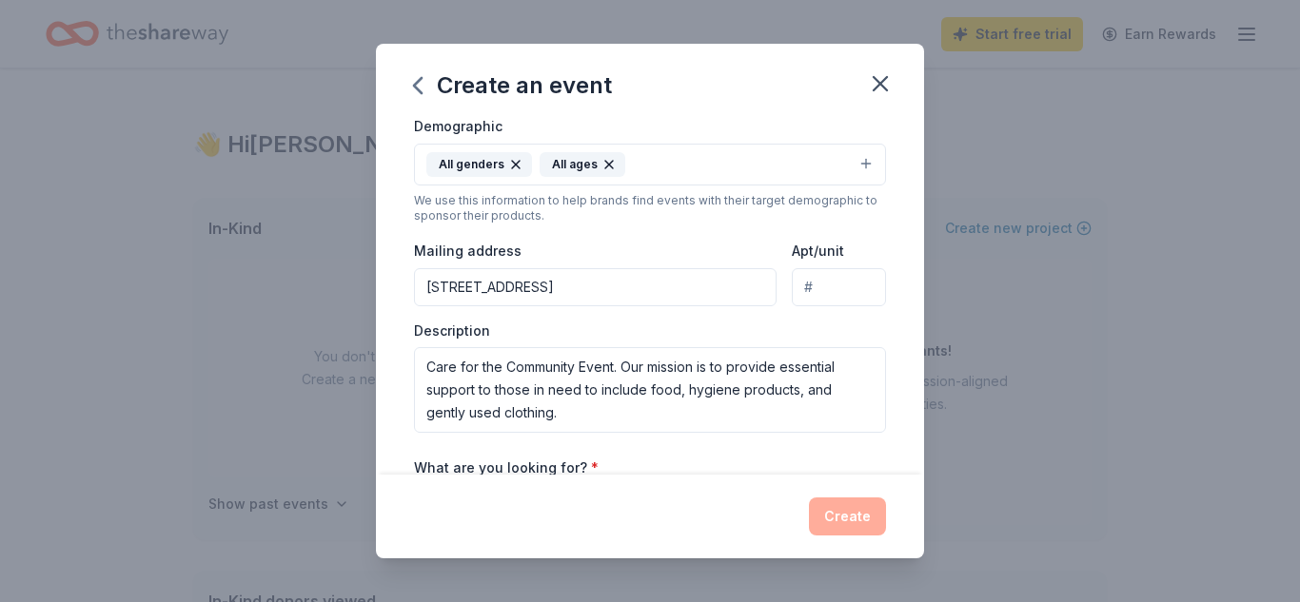
click at [859, 451] on div "Event name * Care for the Community Event 28 /100 Event website Attendance * 30…" at bounding box center [650, 222] width 472 height 883
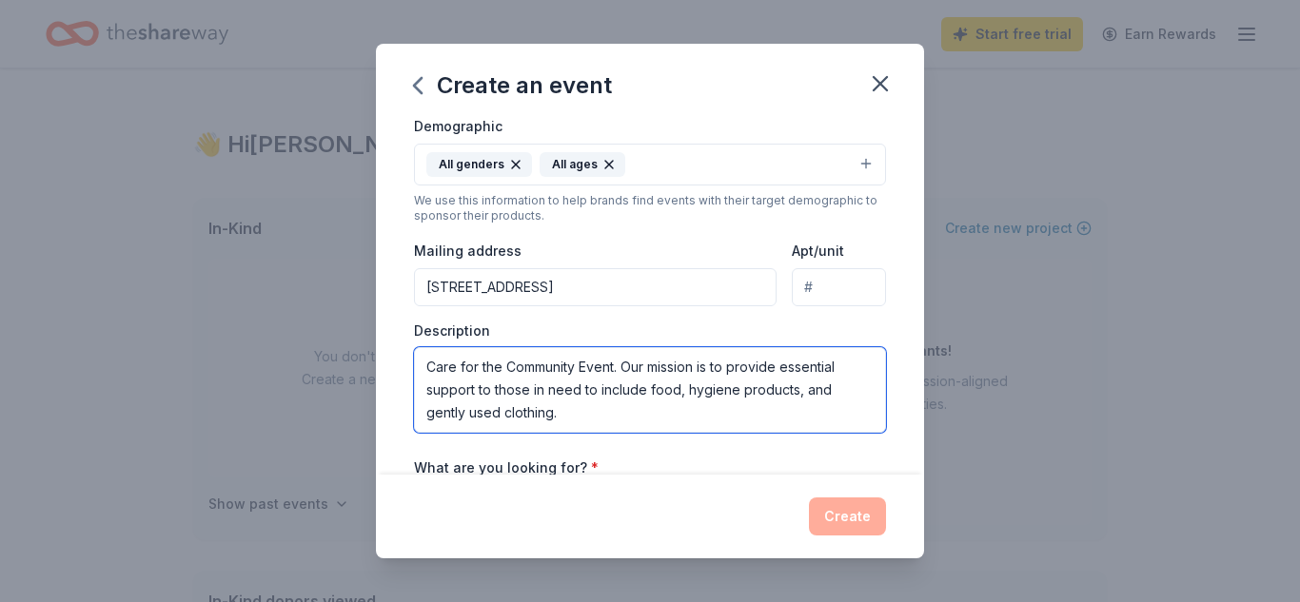
click at [818, 426] on textarea "Care for the Community Event. Our mission is to provide essential support to th…" at bounding box center [650, 390] width 472 height 86
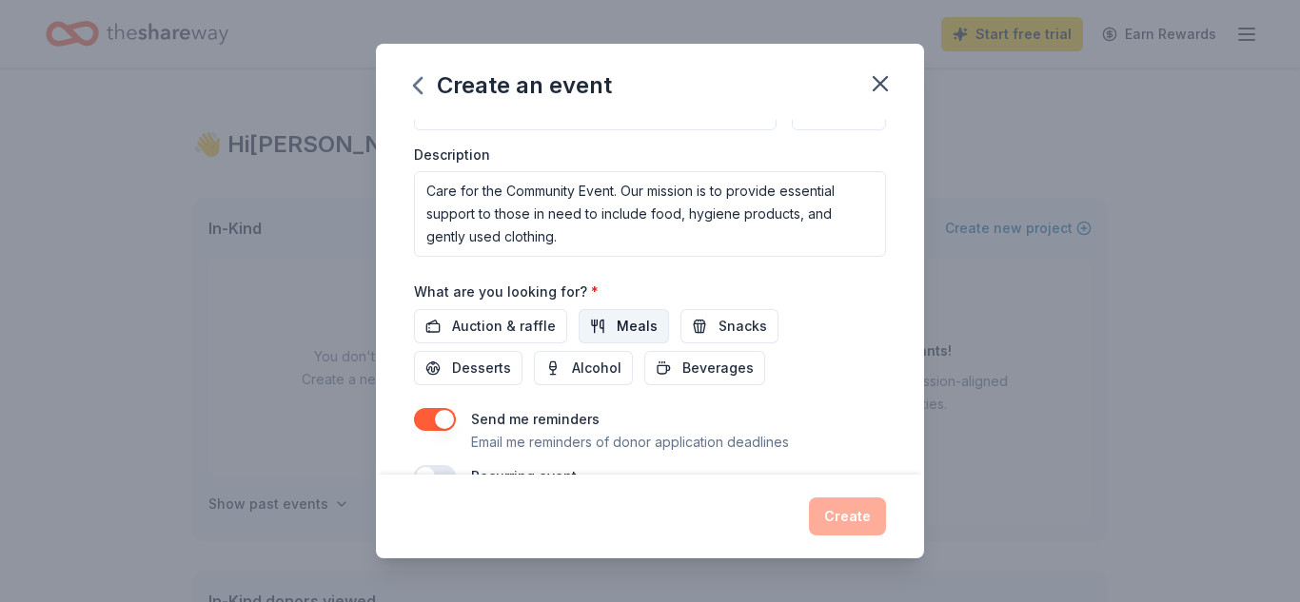
scroll to position [513, 0]
click at [633, 322] on span "Meals" at bounding box center [637, 328] width 41 height 23
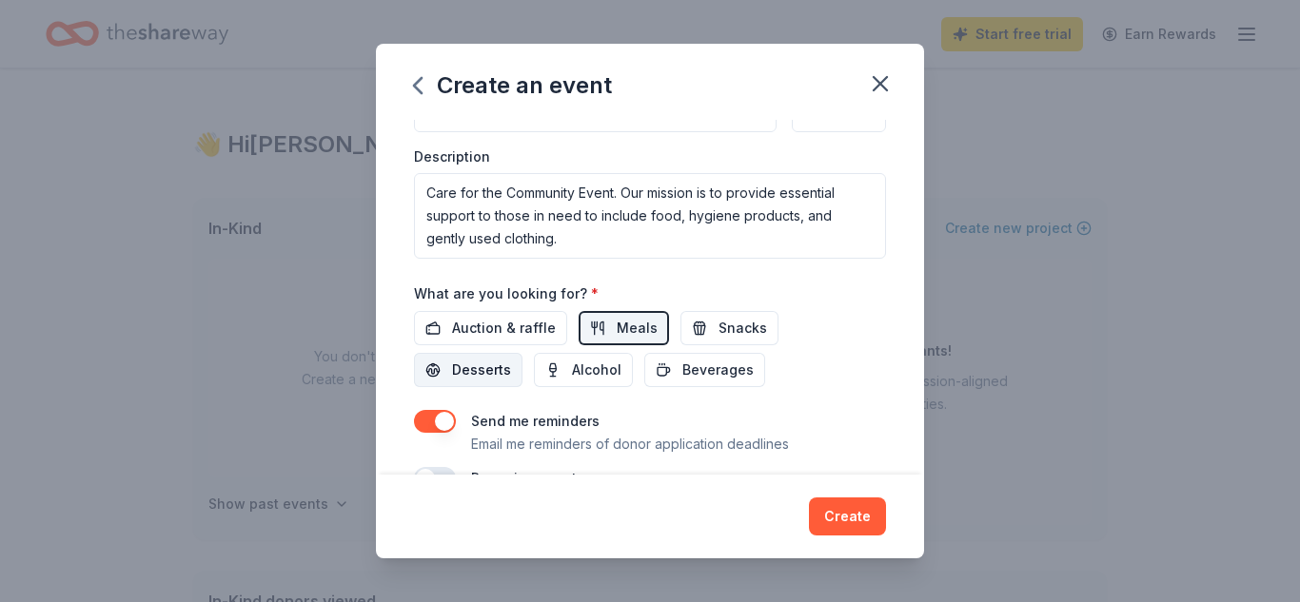
click at [511, 359] on span "Desserts" at bounding box center [481, 370] width 59 height 23
click at [682, 368] on span "Beverages" at bounding box center [717, 370] width 71 height 23
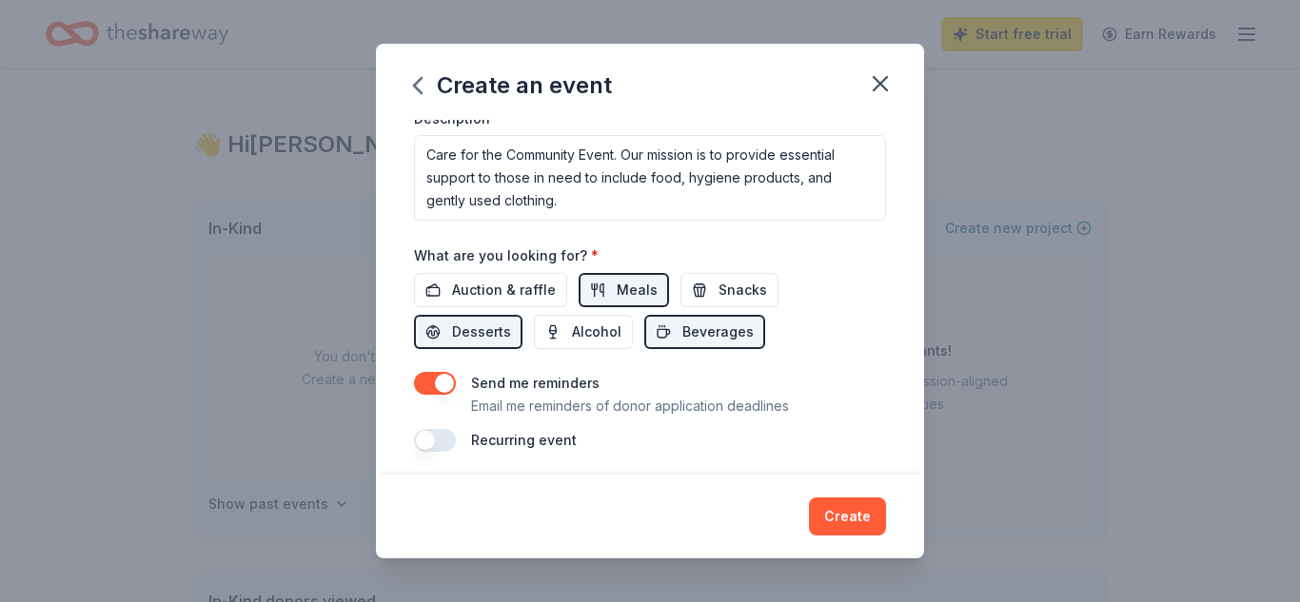
scroll to position [559, 0]
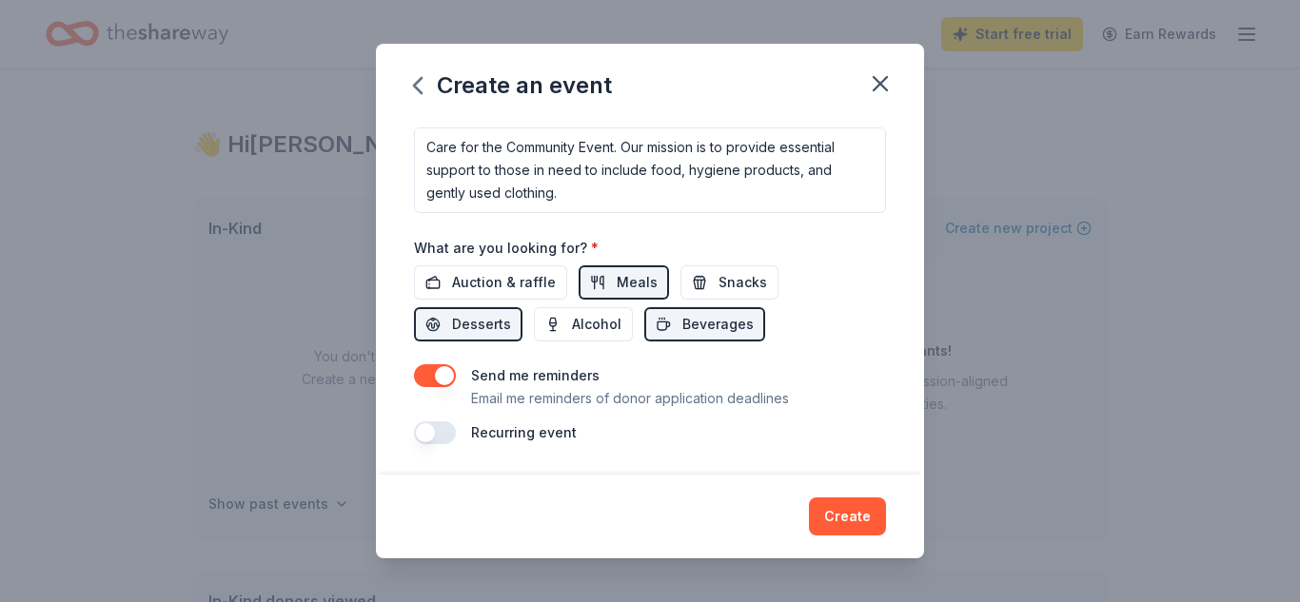
click at [444, 441] on button "button" at bounding box center [435, 433] width 42 height 23
click at [825, 416] on div "Send me reminders Email me reminders of donor application deadlines Recurring e…" at bounding box center [650, 439] width 472 height 148
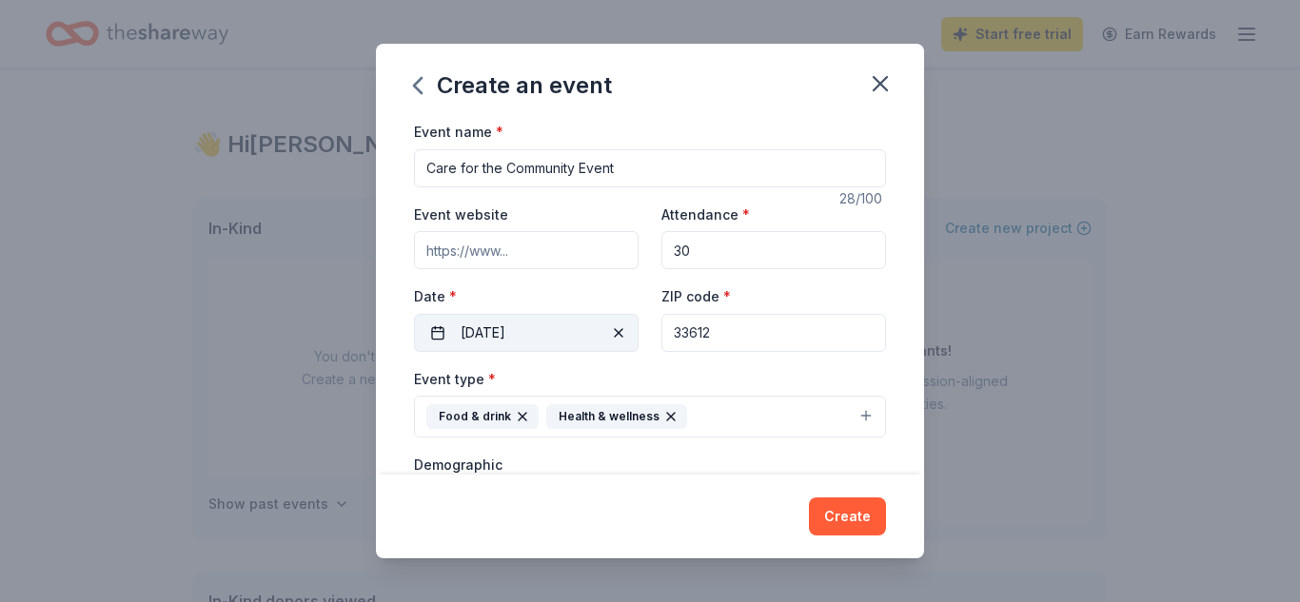
click at [454, 342] on button "[DATE]" at bounding box center [526, 333] width 225 height 38
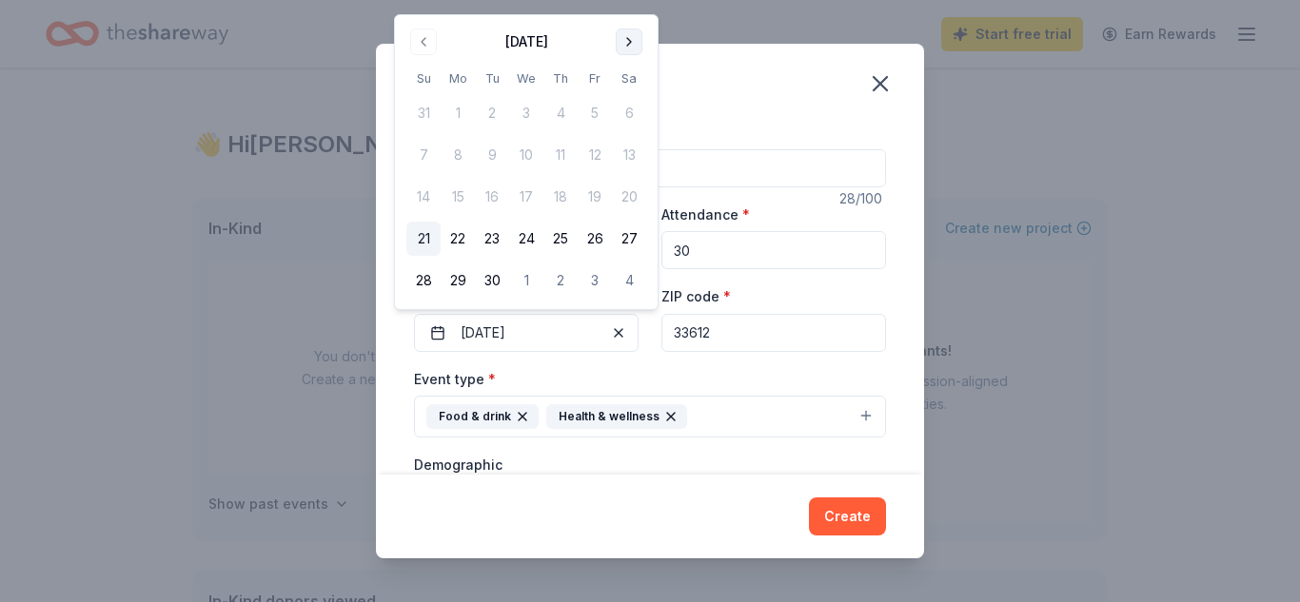
click at [625, 41] on button "Go to next month" at bounding box center [629, 42] width 27 height 27
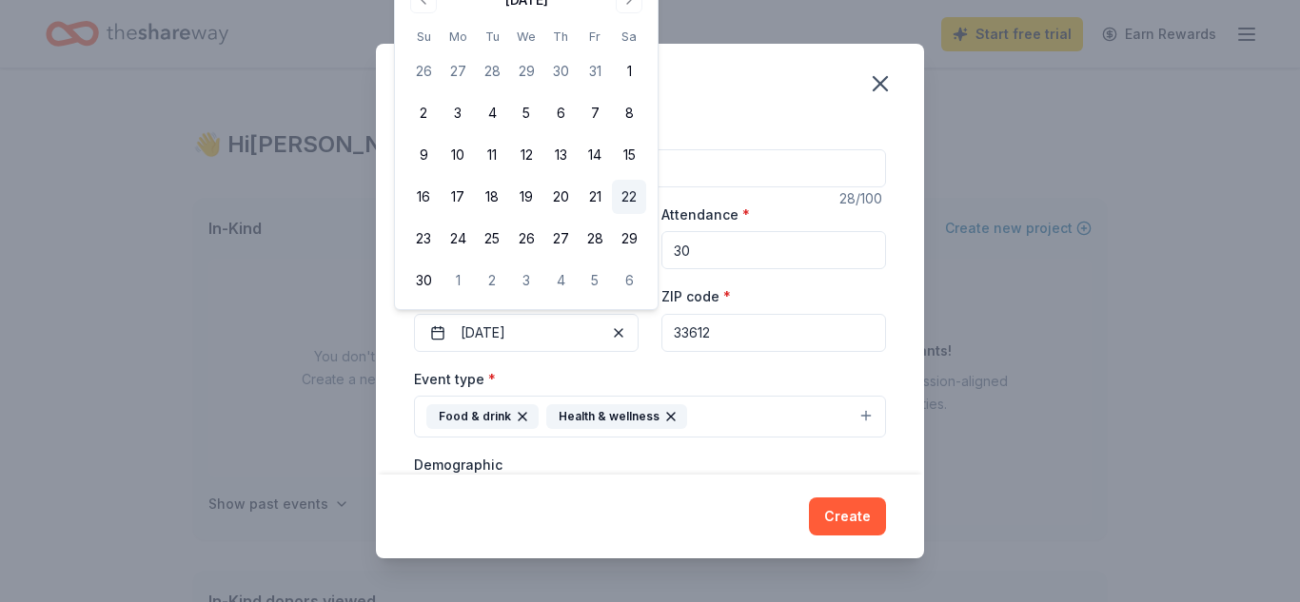
click at [628, 196] on button "22" at bounding box center [629, 197] width 34 height 34
click at [636, 498] on div "Create" at bounding box center [650, 517] width 472 height 38
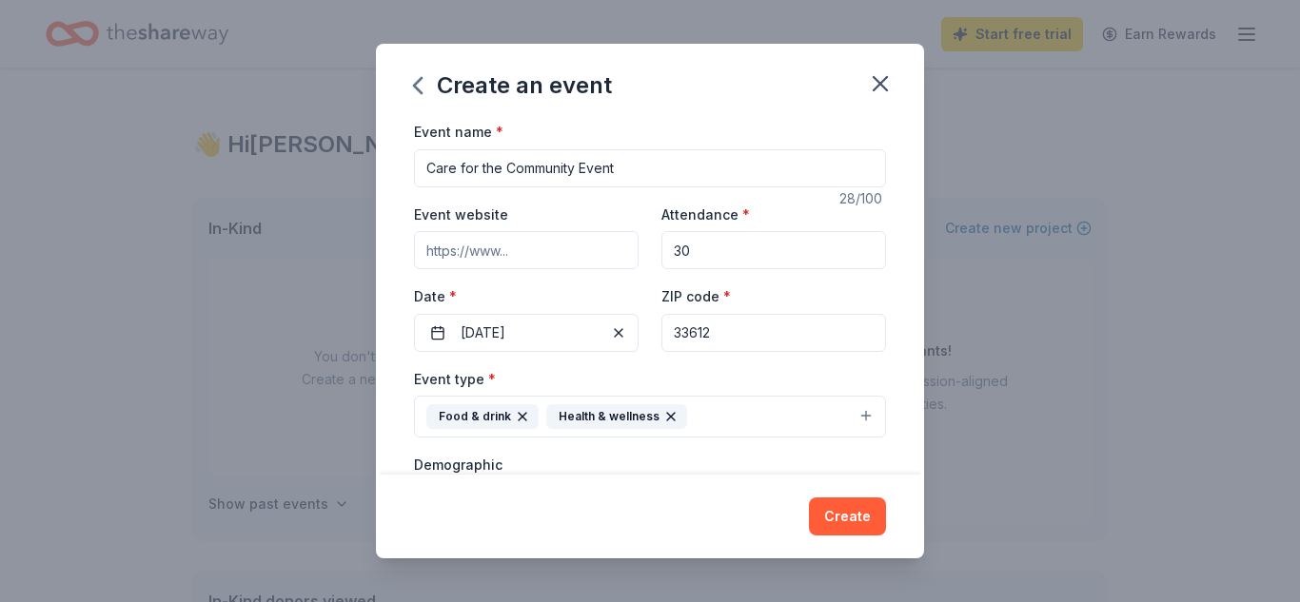
click at [636, 460] on div "Demographic All genders All ages" at bounding box center [650, 488] width 472 height 71
click at [761, 458] on div "Demographic All genders All ages" at bounding box center [650, 488] width 472 height 71
click at [496, 472] on label "Demographic" at bounding box center [458, 465] width 89 height 19
click at [496, 453] on div "Demographic All genders All ages" at bounding box center [650, 488] width 472 height 71
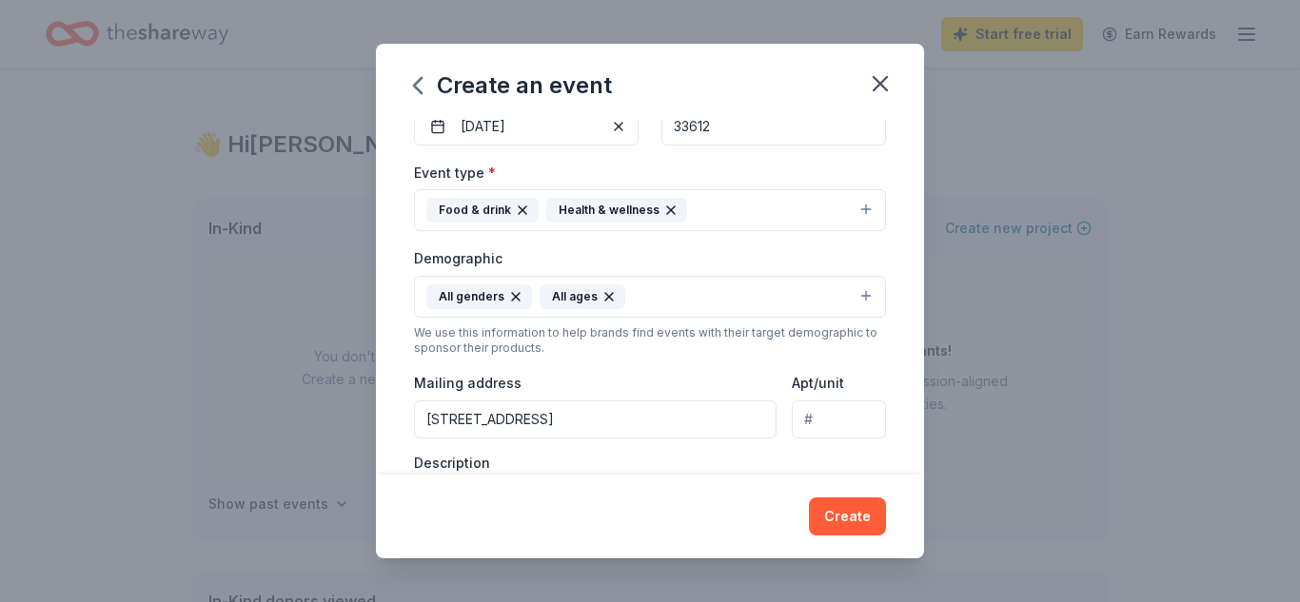
scroll to position [454, 0]
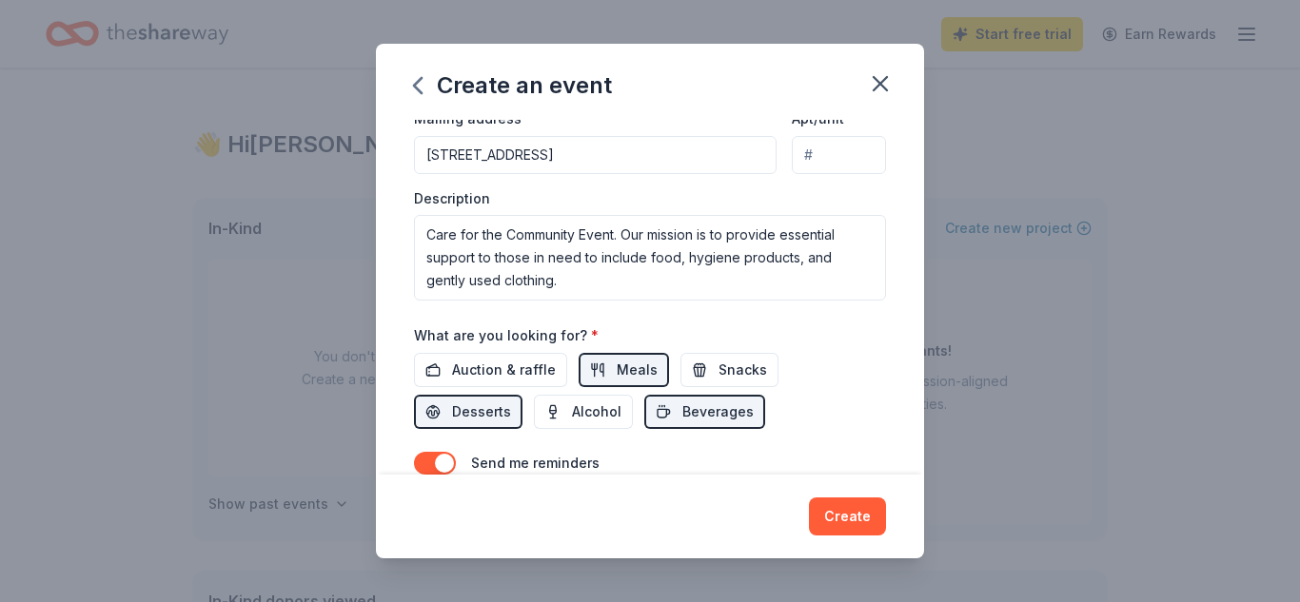
type button "on"
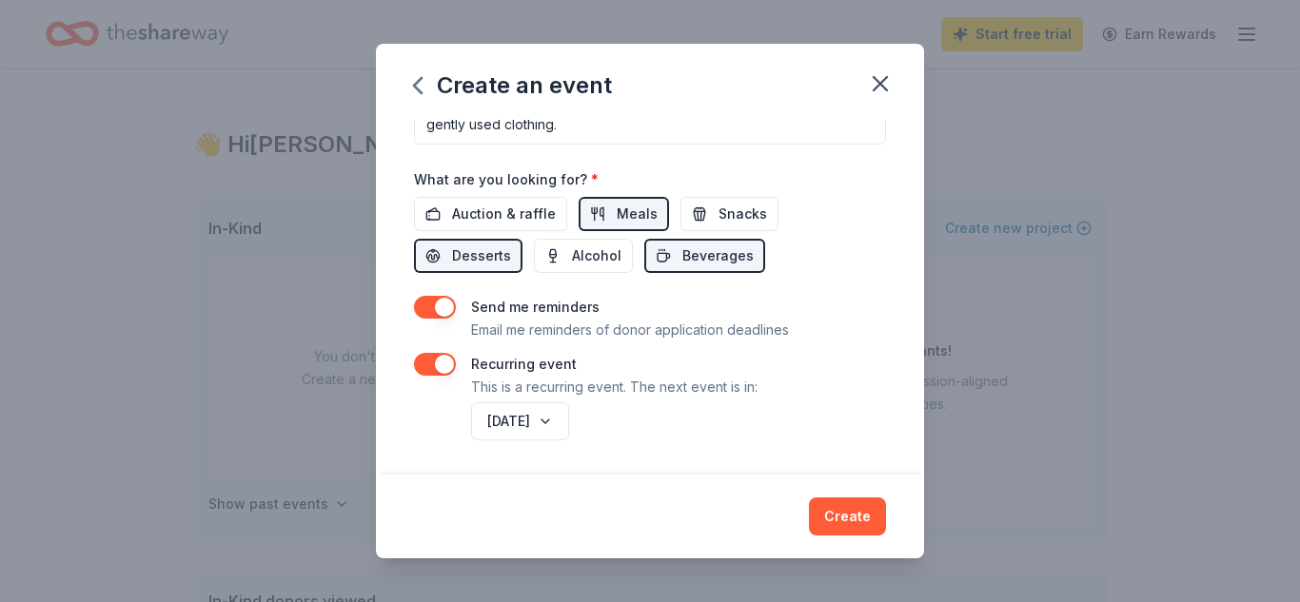
type button "on"
click at [569, 421] on button "[DATE]" at bounding box center [520, 422] width 98 height 38
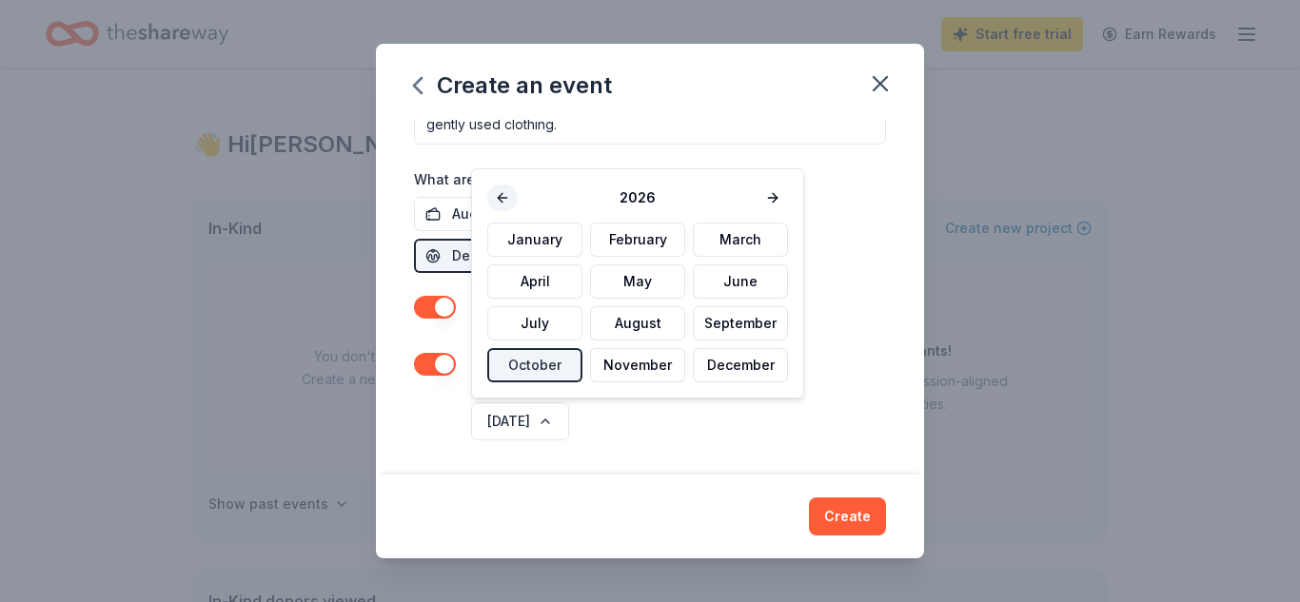
click at [503, 192] on button at bounding box center [502, 198] width 30 height 27
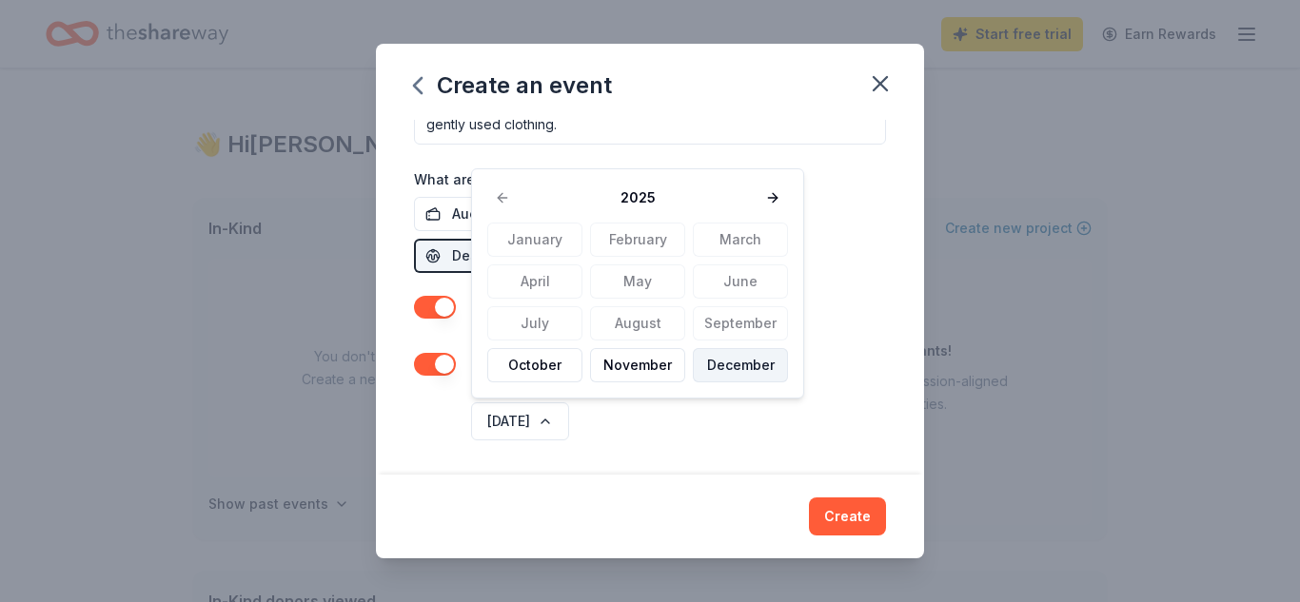
click at [720, 361] on button "December" at bounding box center [740, 365] width 95 height 34
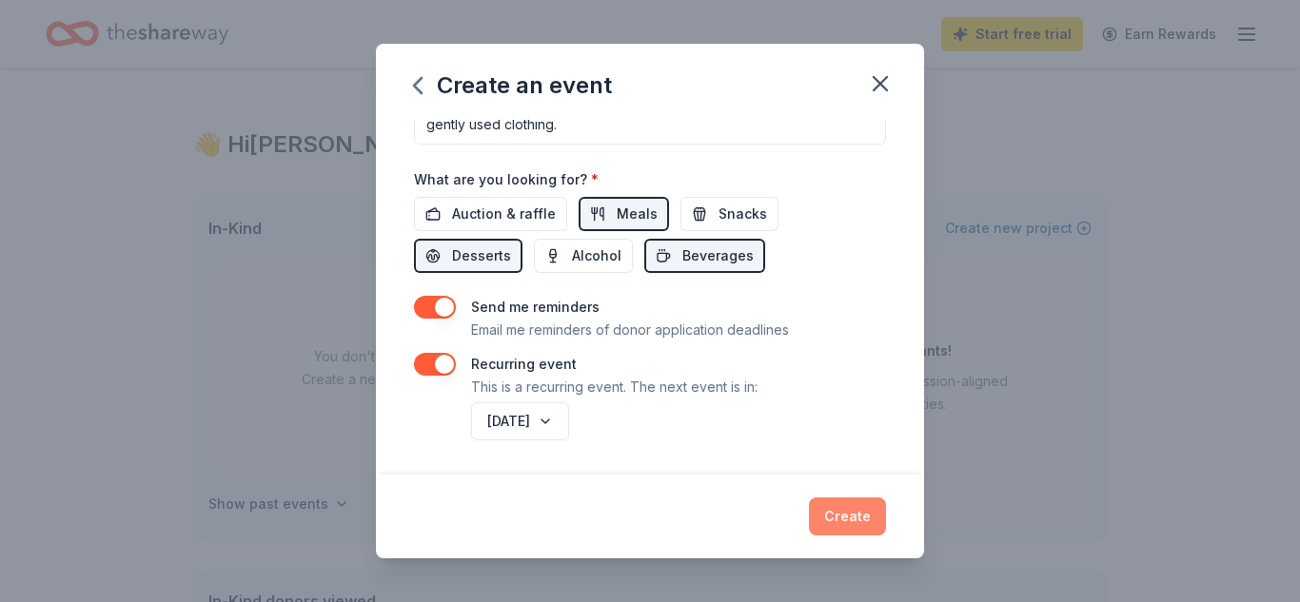
click at [854, 522] on button "Create" at bounding box center [847, 517] width 77 height 38
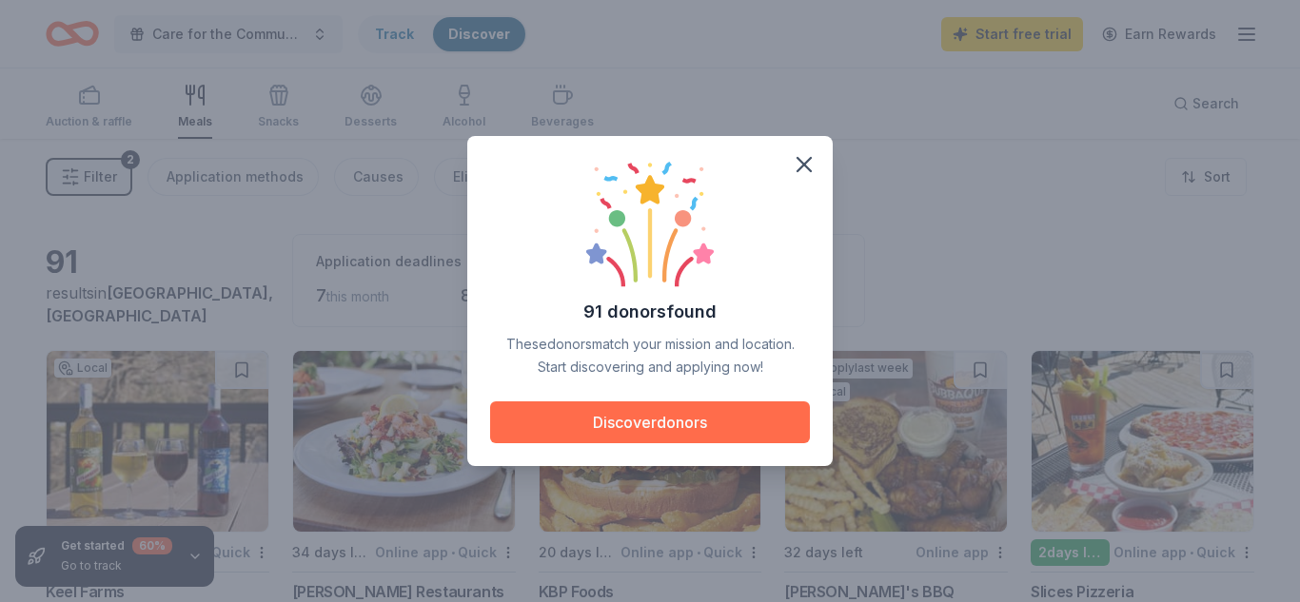
click at [734, 420] on button "Discover donors" at bounding box center [650, 423] width 320 height 42
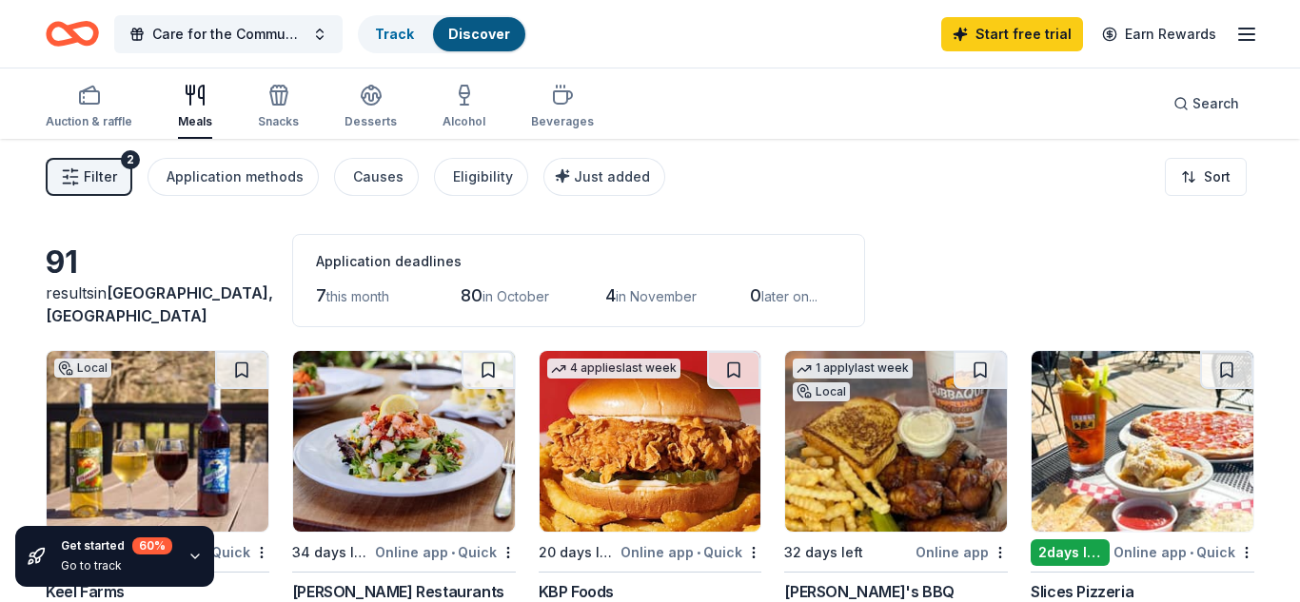
click at [231, 273] on div "91" at bounding box center [158, 263] width 224 height 38
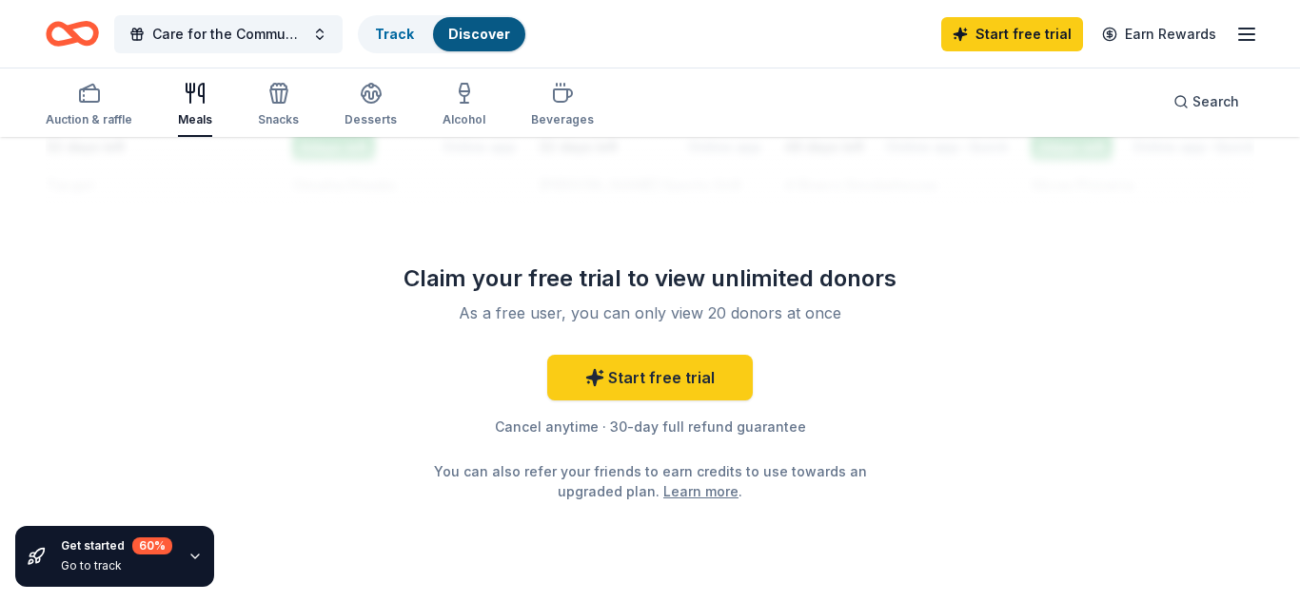
scroll to position [1903, 0]
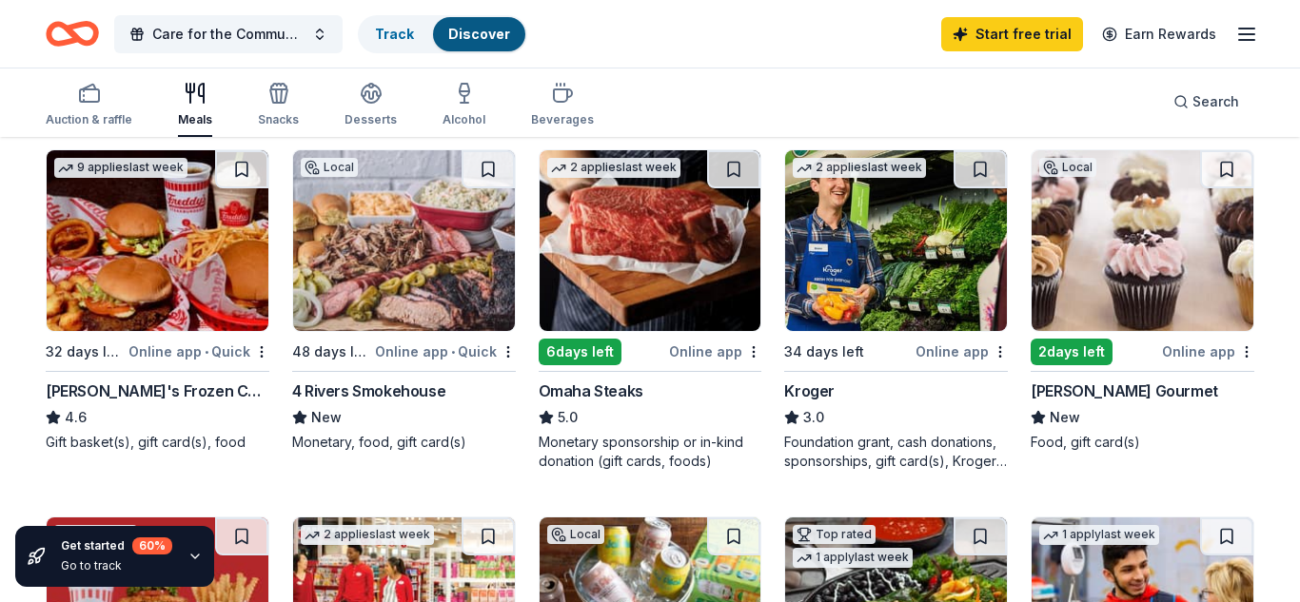
scroll to position [571, 0]
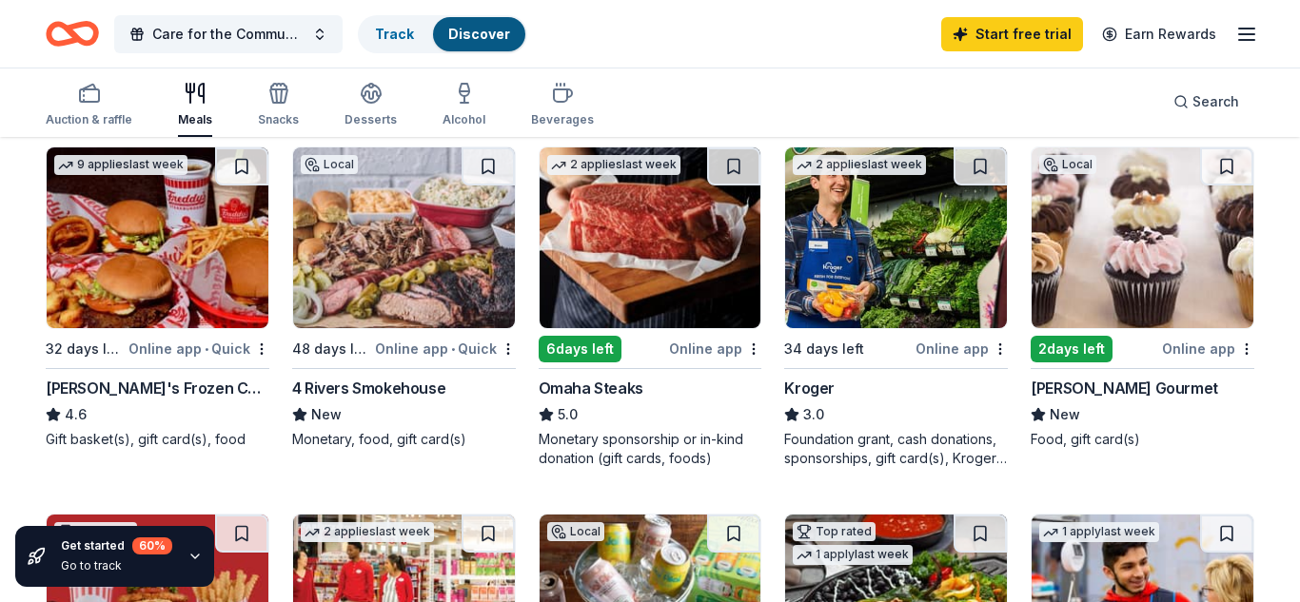
click at [416, 268] on img at bounding box center [404, 238] width 222 height 181
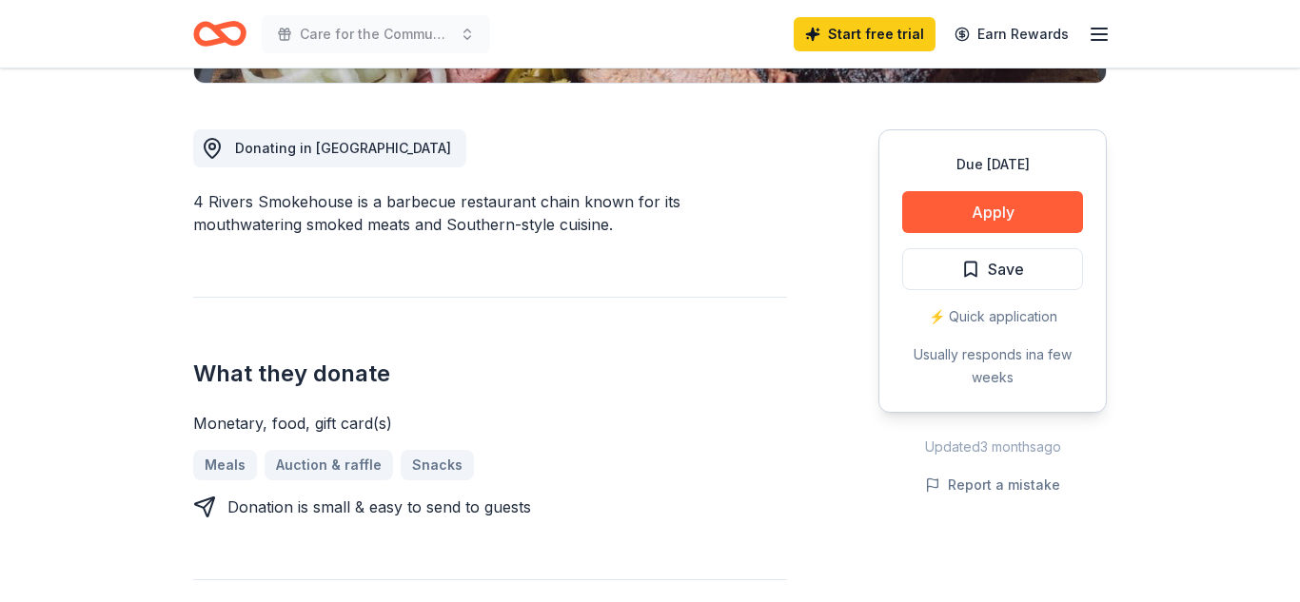
scroll to position [457, 0]
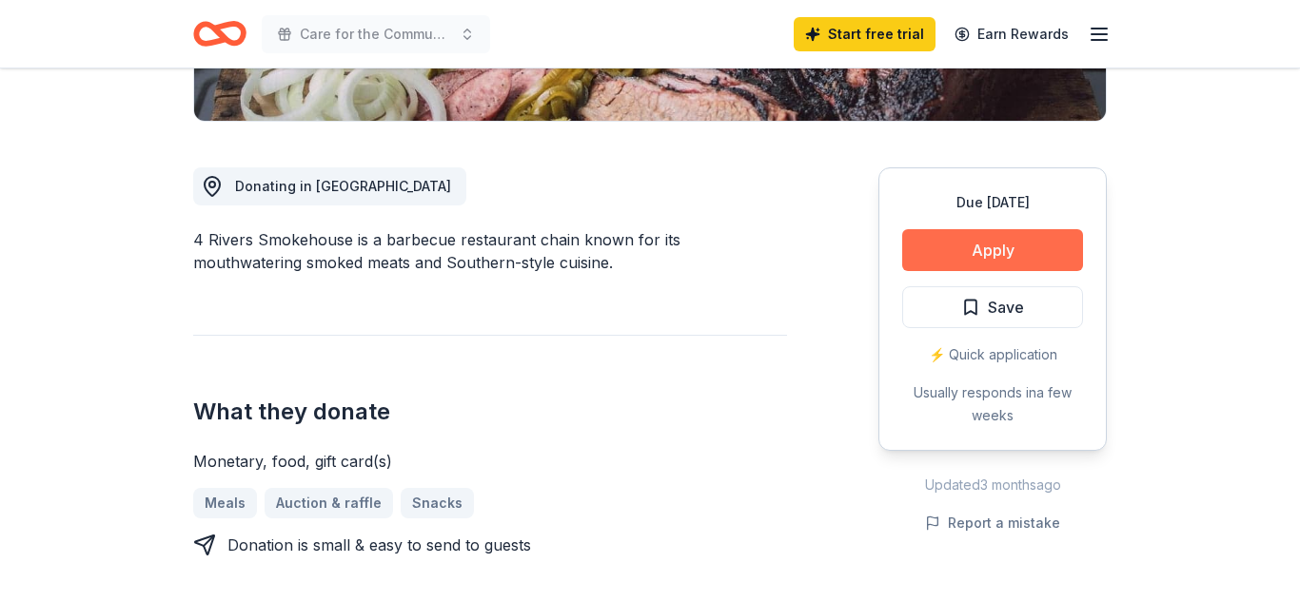
click at [953, 248] on button "Apply" at bounding box center [992, 250] width 181 height 42
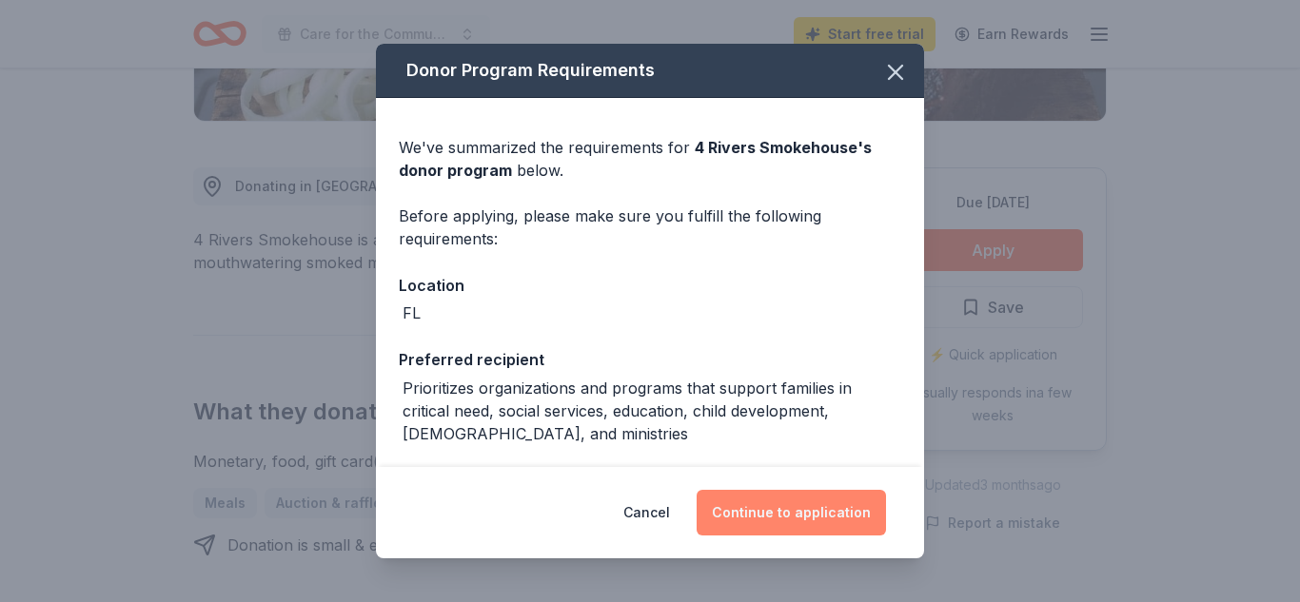
click at [758, 522] on button "Continue to application" at bounding box center [791, 513] width 189 height 46
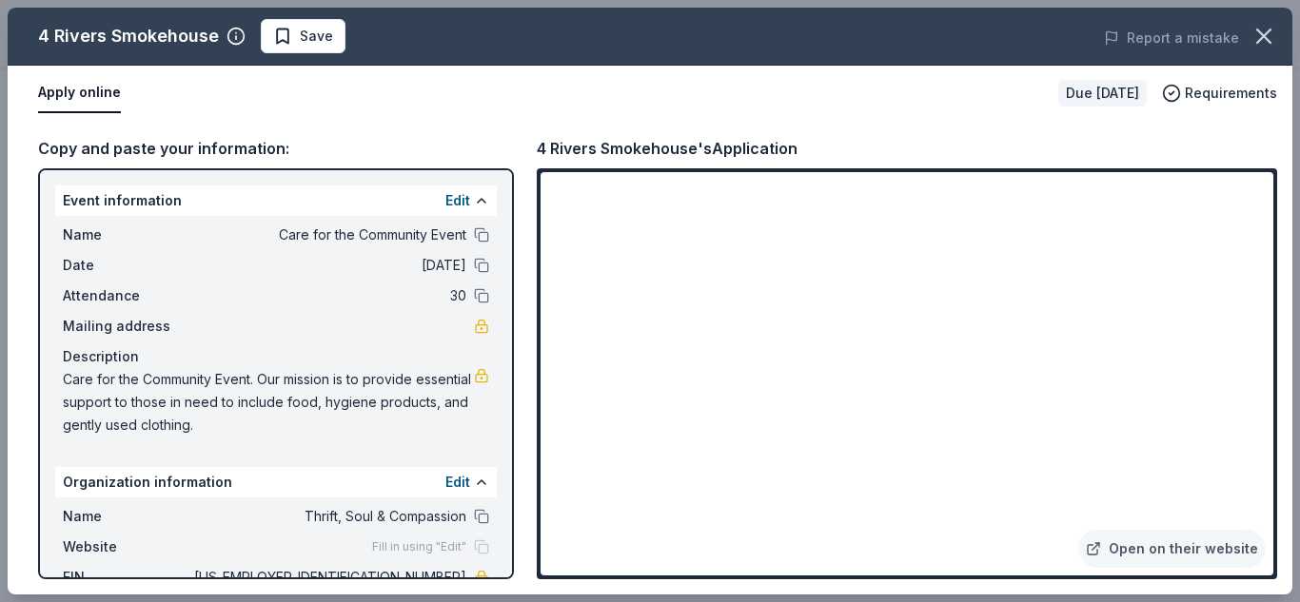
click at [365, 417] on span "Care for the Community Event. Our mission is to provide essential support to th…" at bounding box center [268, 402] width 411 height 69
click at [530, 424] on div "Copy and paste your information: Event information Edit Name Care for the Commu…" at bounding box center [650, 358] width 1285 height 474
click at [430, 79] on div "Apply online" at bounding box center [540, 93] width 1005 height 40
click at [975, 128] on div "Copy and paste your information: Event information Edit Name Care for the Commu…" at bounding box center [650, 358] width 1285 height 474
click at [833, 121] on div "Copy and paste your information: Event information Edit Name Care for the Commu…" at bounding box center [650, 358] width 1285 height 474
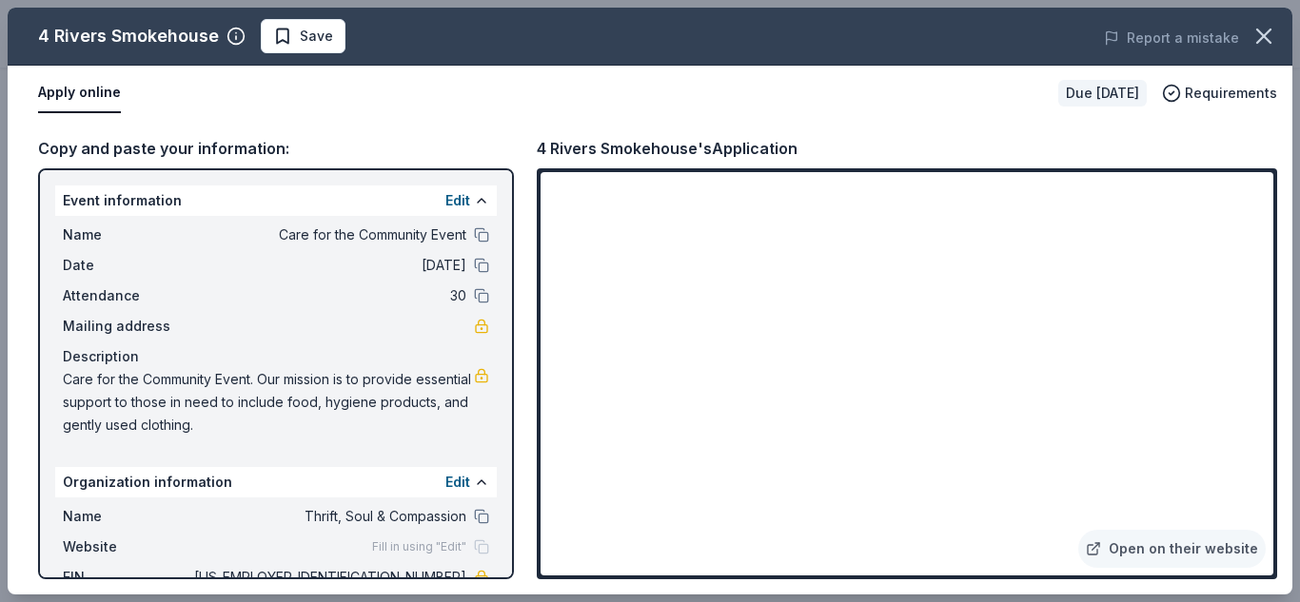
click at [354, 306] on span "30" at bounding box center [328, 296] width 276 height 23
drag, startPoint x: 64, startPoint y: 382, endPoint x: 147, endPoint y: 422, distance: 91.9
click at [147, 422] on span "Care for the Community Event. Our mission is to provide essential support to th…" at bounding box center [268, 402] width 411 height 69
drag, startPoint x: 287, startPoint y: 427, endPoint x: 178, endPoint y: 412, distance: 110.5
click at [178, 412] on span "Care for the Community Event. Our mission is to provide essential support to th…" at bounding box center [268, 402] width 411 height 69
